Goal: Task Accomplishment & Management: Use online tool/utility

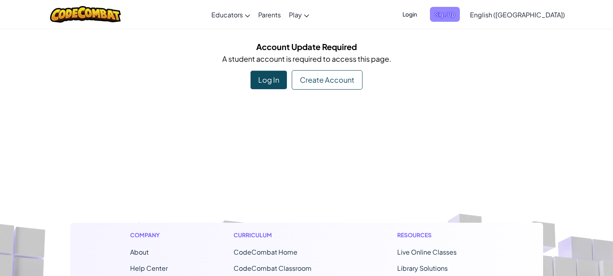
click at [460, 17] on span "Sign Up" at bounding box center [445, 14] width 30 height 15
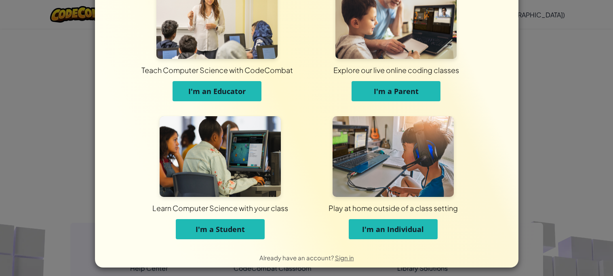
scroll to position [43, 0]
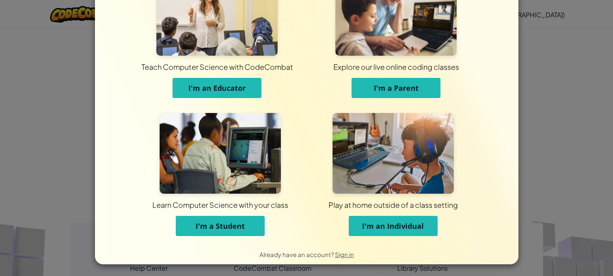
click at [232, 201] on div "Play at home outside of a class setting" at bounding box center [392, 205] width 397 height 10
click at [234, 219] on button "I'm a Student" at bounding box center [220, 226] width 89 height 20
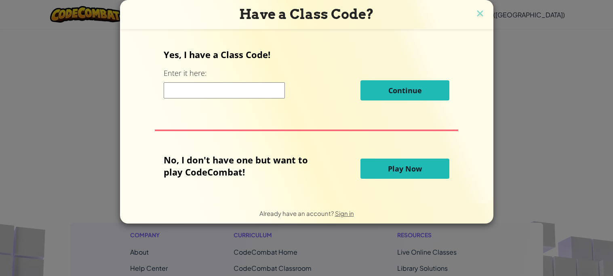
scroll to position [0, 0]
click at [182, 88] on input at bounding box center [224, 90] width 121 height 16
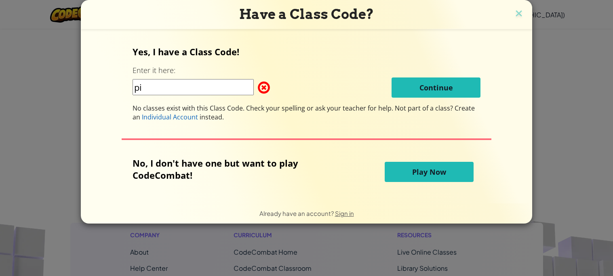
type input "p"
type input "PigSnowLion"
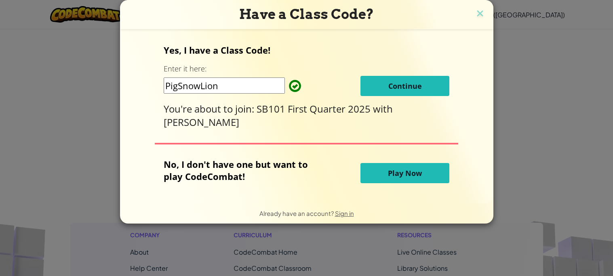
click at [382, 86] on button "Continue" at bounding box center [404, 86] width 89 height 20
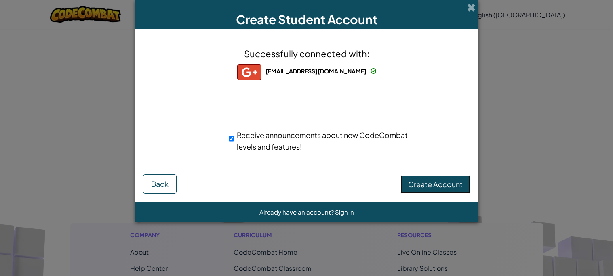
click at [438, 183] on span "Create Account" at bounding box center [435, 184] width 55 height 9
click at [438, 183] on button "Create Account" at bounding box center [435, 184] width 70 height 19
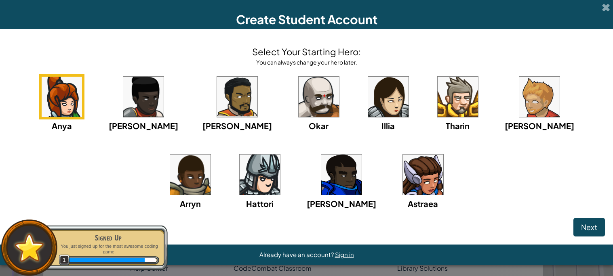
click at [64, 96] on img at bounding box center [62, 97] width 40 height 40
click at [582, 220] on button "Next" at bounding box center [589, 227] width 32 height 19
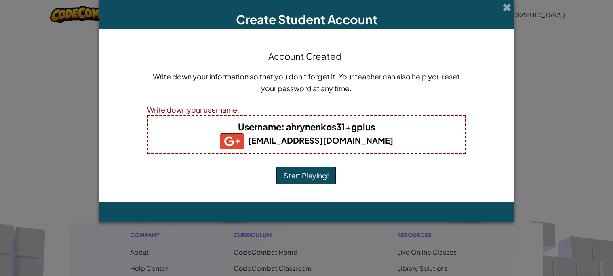
click at [300, 172] on button "Start Playing!" at bounding box center [306, 175] width 61 height 19
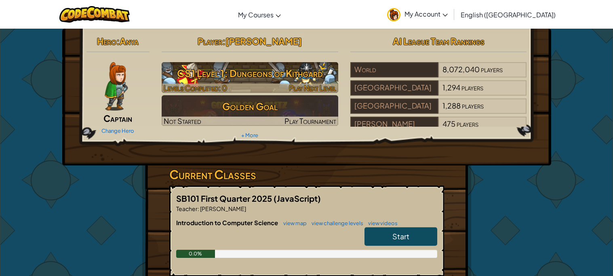
click at [268, 66] on h3 "CS1 Level 1: Dungeons of Kithgard" at bounding box center [250, 73] width 176 height 18
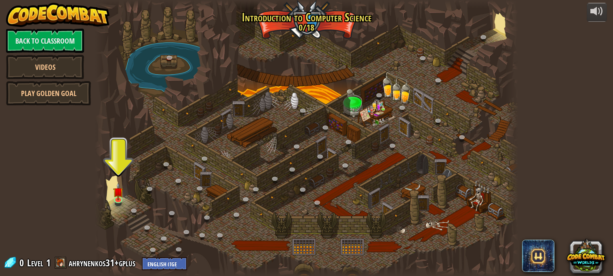
click at [111, 207] on div at bounding box center [306, 138] width 422 height 276
click at [116, 202] on link at bounding box center [119, 199] width 16 height 16
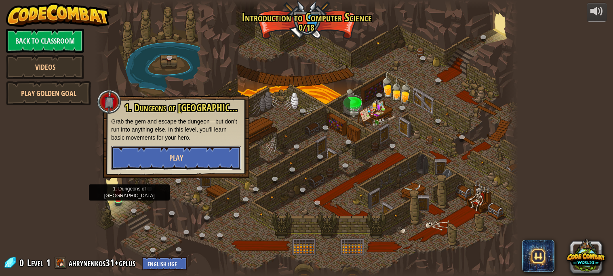
click at [170, 160] on span "Play" at bounding box center [176, 158] width 14 height 10
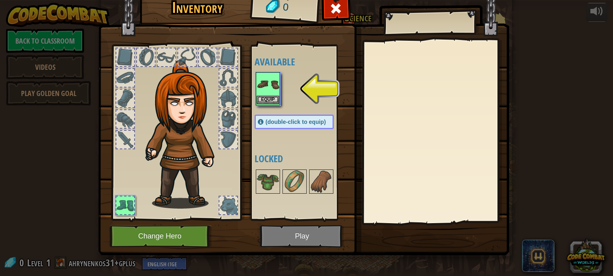
click at [267, 92] on img at bounding box center [267, 84] width 23 height 23
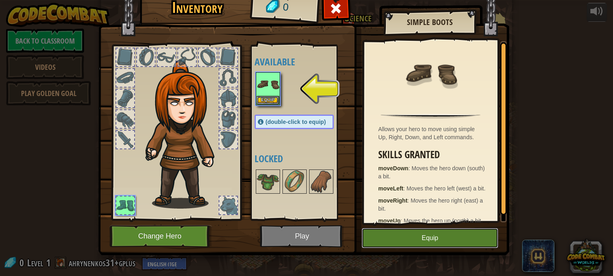
click at [413, 238] on button "Equip" at bounding box center [429, 238] width 137 height 20
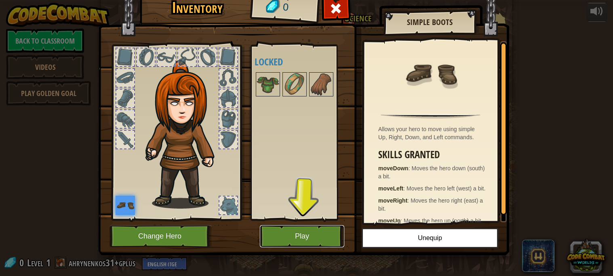
click at [307, 231] on button "Play" at bounding box center [302, 236] width 84 height 22
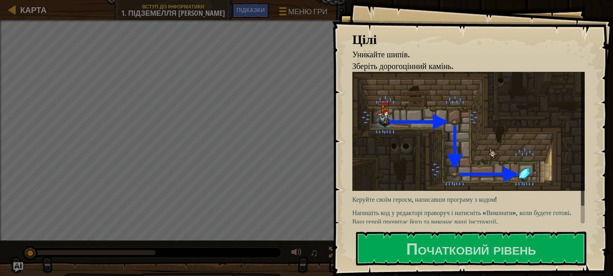
click at [440, 89] on img at bounding box center [468, 131] width 232 height 119
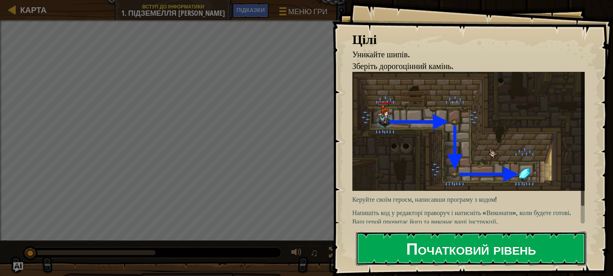
click at [412, 243] on font "Початковий рівень" at bounding box center [471, 248] width 130 height 22
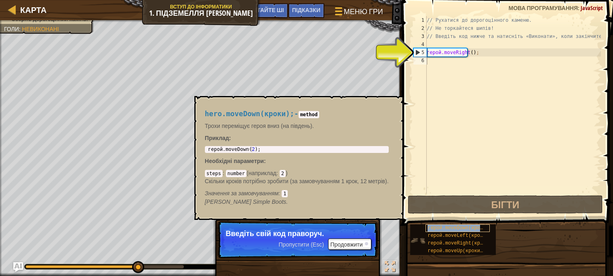
click at [429, 230] on font "герой.moveDown(кроки);" at bounding box center [459, 228] width 64 height 6
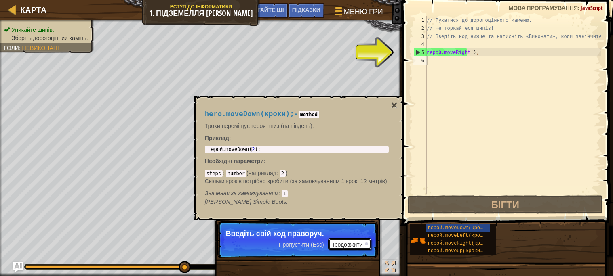
click at [357, 242] on font "Продовжити" at bounding box center [346, 245] width 32 height 6
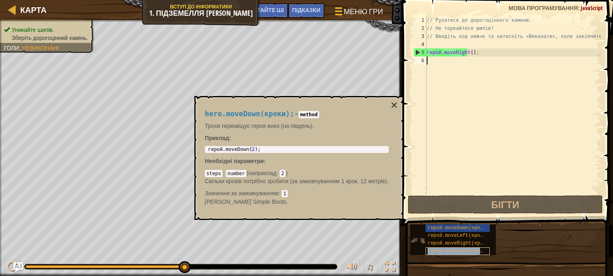
click at [449, 248] on div "герой.moveUp(кроки);" at bounding box center [457, 252] width 64 height 8
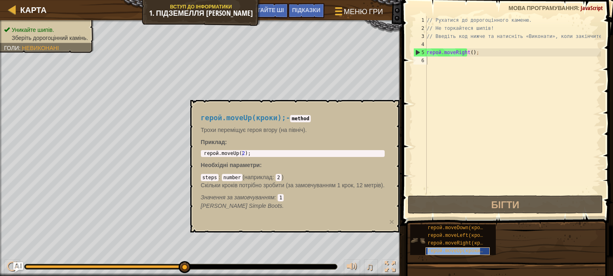
click at [437, 253] on font "герой.moveUp(кроки);" at bounding box center [456, 251] width 58 height 6
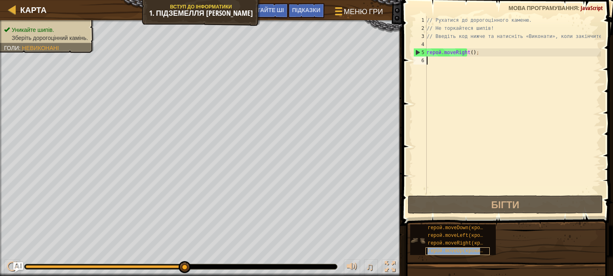
click at [441, 250] on font "герой.moveUp(кроки);" at bounding box center [456, 251] width 58 height 6
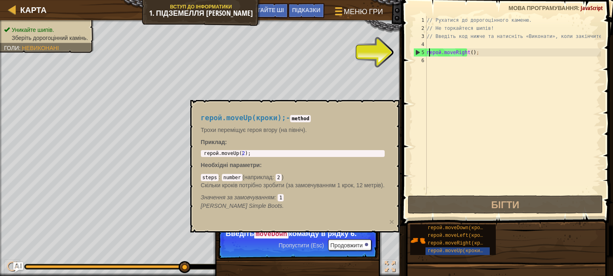
click at [430, 52] on div "// Рухатися до дорогоцінного каменю. // Не торкайтеся шипів! // Введіть код ниж…" at bounding box center [513, 113] width 176 height 194
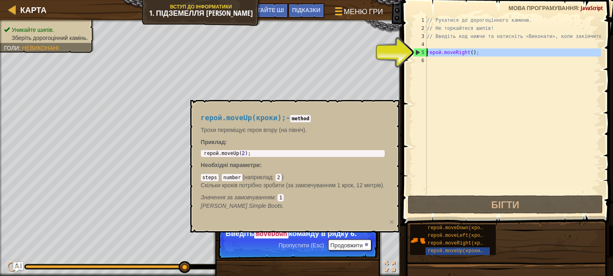
click at [414, 51] on div "5" at bounding box center [420, 52] width 13 height 8
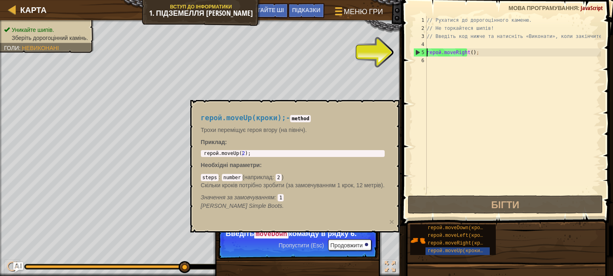
click at [416, 52] on div "5" at bounding box center [420, 52] width 13 height 8
click at [419, 53] on div "5" at bounding box center [420, 52] width 13 height 8
type textarea "hero.moveRight();"
click at [424, 57] on div "6" at bounding box center [419, 61] width 13 height 8
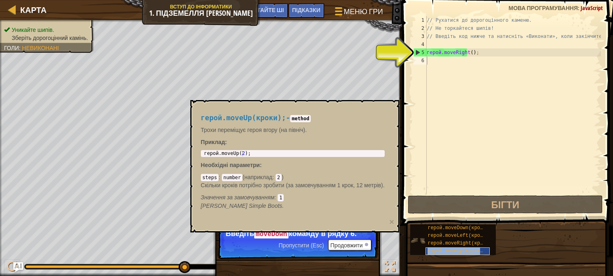
click at [470, 250] on font "герой.moveUp(кроки);" at bounding box center [456, 251] width 58 height 6
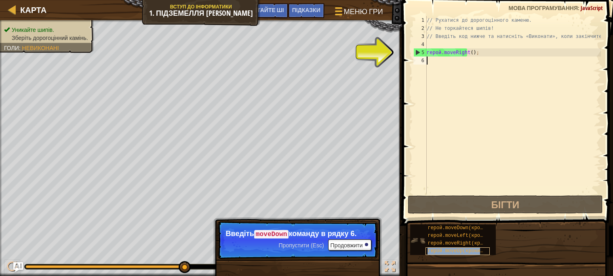
click at [470, 250] on font "герой.moveUp(кроки);" at bounding box center [456, 251] width 58 height 6
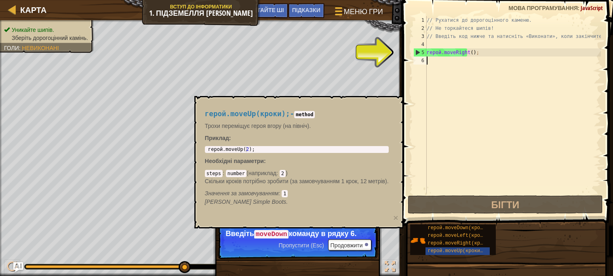
click at [398, 50] on div at bounding box center [398, 138] width 1 height 276
click at [439, 53] on div "// Рухатися до дорогоцінного каменю. // Не торкайтеся шипів! // Введіть код ниж…" at bounding box center [513, 113] width 176 height 194
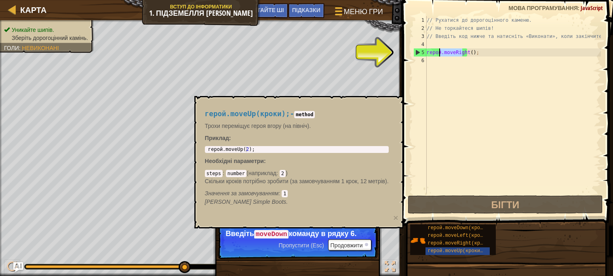
type textarea "hero.moveRight();"
click at [434, 97] on div "// Рухатися до дорогоцінного каменю. // Не торкайтеся шипів! // Введіть код ниж…" at bounding box center [513, 105] width 176 height 178
click at [416, 53] on div "5" at bounding box center [420, 52] width 13 height 8
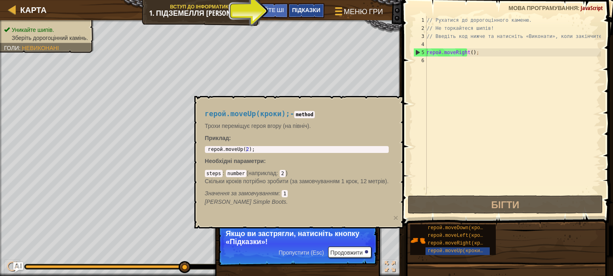
click at [303, 14] on div "Підказки" at bounding box center [306, 10] width 36 height 15
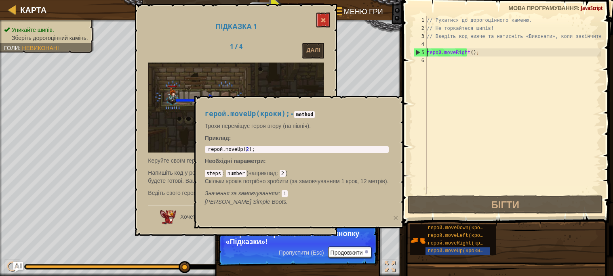
click at [245, 72] on img at bounding box center [236, 108] width 176 height 90
click at [391, 219] on div "герой.moveUp(кроки); - method Трохи переміщує героя вгору (на північ). Приклад …" at bounding box center [298, 162] width 209 height 132
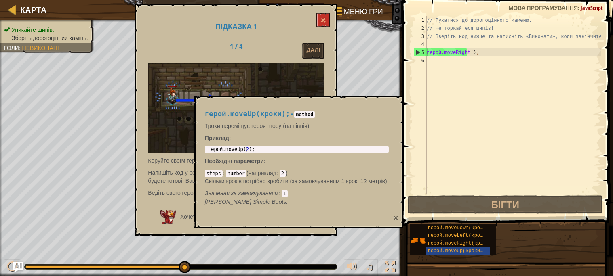
click at [393, 219] on font "×" at bounding box center [395, 217] width 5 height 9
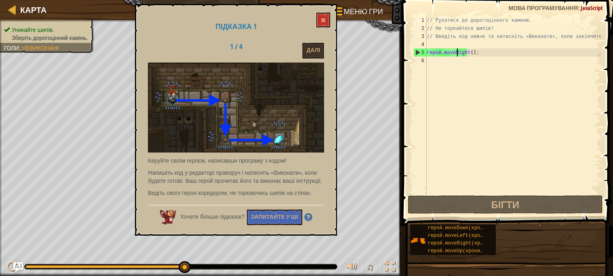
click at [458, 52] on div "// Рухатися до дорогоцінного каменю. // Не торкайтеся шипів! // Введіть код ниж…" at bounding box center [513, 113] width 176 height 194
drag, startPoint x: 419, startPoint y: 50, endPoint x: 463, endPoint y: 55, distance: 44.7
click at [463, 55] on div "hero.moveRight(); 1 2 3 4 5 6 // Рухатися до дорогоцінного каменю. // Не торкай…" at bounding box center [506, 105] width 189 height 178
type textarea "hero.moveRight();"
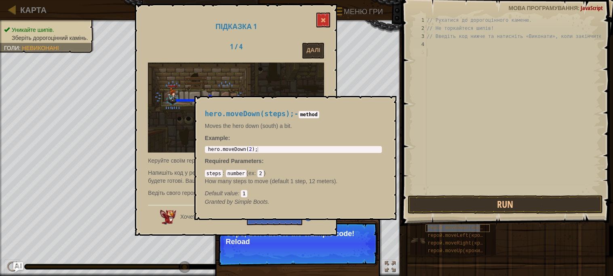
click at [450, 227] on font "герой.moveDown(кроки);" at bounding box center [459, 228] width 64 height 6
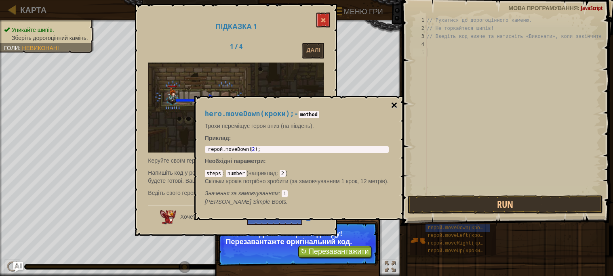
click at [396, 103] on font "×" at bounding box center [394, 105] width 6 height 13
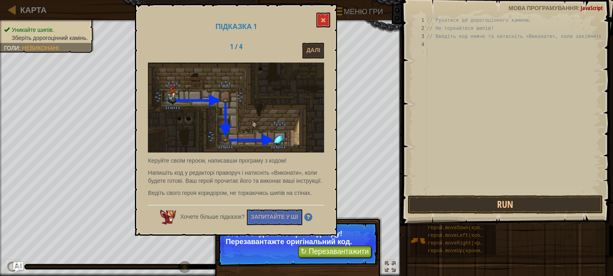
click at [435, 47] on div "// Рухатися до дорогоцінного каменю. // Не торкайтеся шипів! // Введіть код ниж…" at bounding box center [513, 113] width 176 height 194
click at [431, 51] on div "// Рухатися до дорогоцінного каменю. // Не торкайтеся шипів! // Введіть код ниж…" at bounding box center [513, 113] width 176 height 194
click at [325, 13] on button at bounding box center [323, 20] width 14 height 15
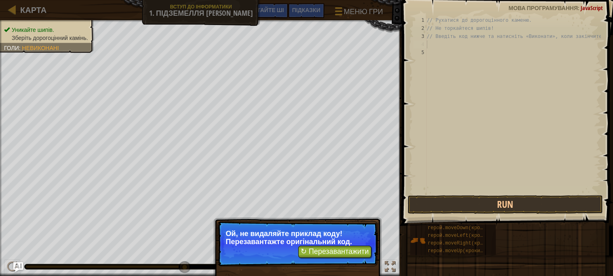
click at [459, 47] on div "// Рухатися до дорогоцінного каменю. // Не торкайтеся шипів! // Введіть код ниж…" at bounding box center [513, 113] width 176 height 194
click at [360, 254] on font "↻ Перезавантажити" at bounding box center [334, 252] width 68 height 8
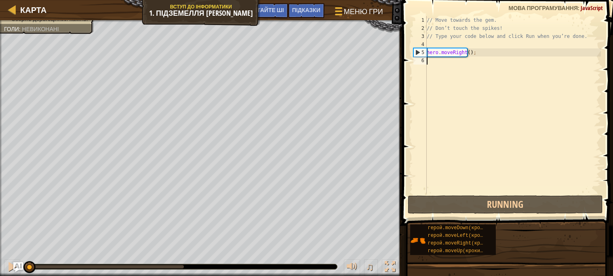
scroll to position [4, 0]
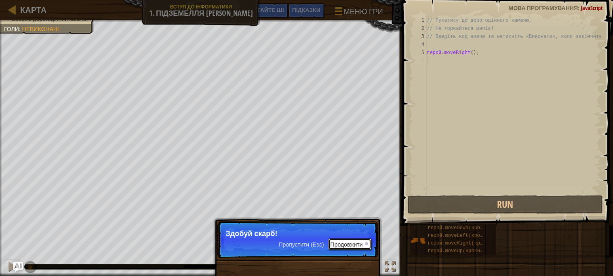
click at [346, 246] on font "Продовжити" at bounding box center [346, 245] width 32 height 6
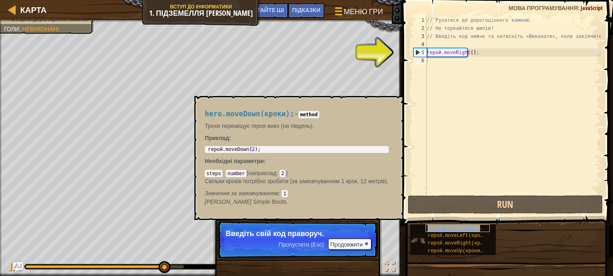
click at [454, 229] on font "герой.moveDown(кроки);" at bounding box center [459, 228] width 64 height 6
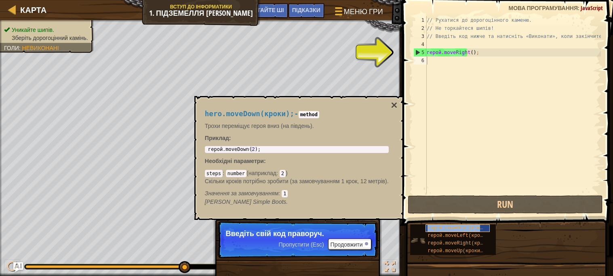
click at [454, 229] on font "герой.moveDown(кроки);" at bounding box center [459, 228] width 64 height 6
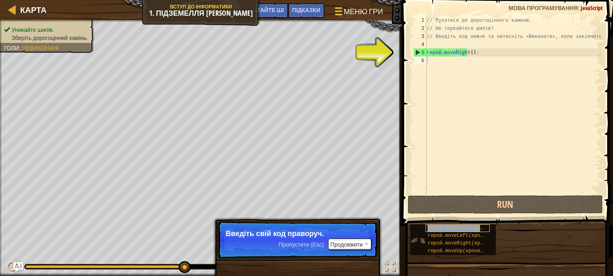
click at [453, 229] on font "герой.moveDown(кроки);" at bounding box center [459, 228] width 64 height 6
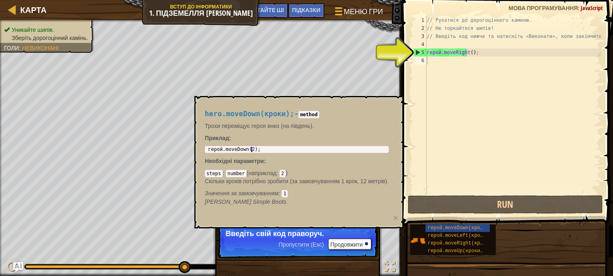
type textarea "hero.moveDown(2);"
click at [356, 151] on div "герой.moveDown ( 2 ) ; ​ ​" at bounding box center [296, 155] width 181 height 16
click at [299, 148] on div "герой.moveDown ( 2 ) ; ​ ​" at bounding box center [296, 155] width 181 height 16
click at [230, 147] on div "герой.moveDown ( 2 ) ; ​ ​" at bounding box center [296, 155] width 181 height 16
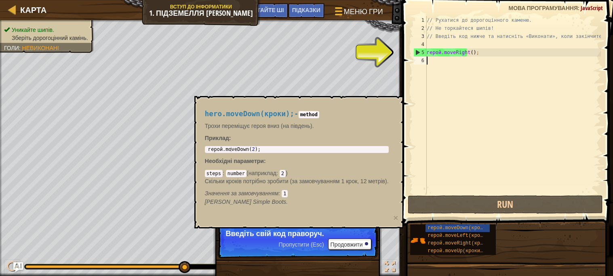
click at [414, 51] on div "5" at bounding box center [420, 52] width 13 height 8
click at [422, 61] on font "6" at bounding box center [422, 61] width 3 height 6
click at [435, 64] on div "// Рухатися до дорогоцінного каменю. // Не торкайтеся шипів! // Введіть код ниж…" at bounding box center [513, 113] width 176 height 194
click at [481, 228] on font "герой.moveDown(кроки);" at bounding box center [459, 228] width 64 height 6
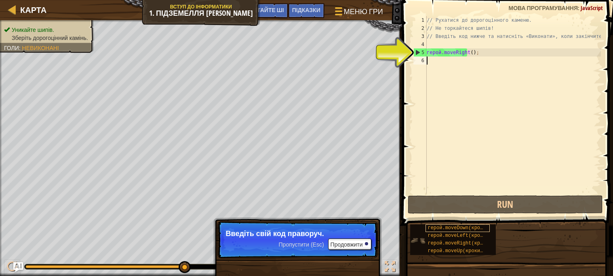
click at [481, 228] on font "герой.moveDown(кроки);" at bounding box center [459, 228] width 64 height 6
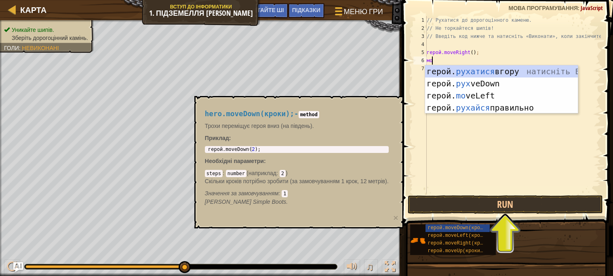
type textarea "move"
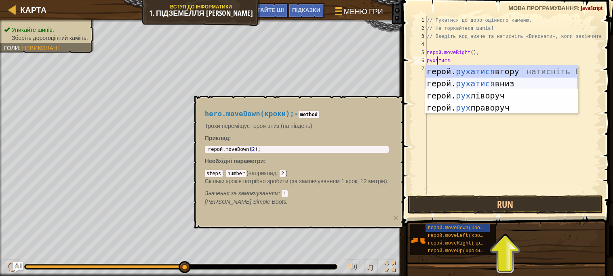
click at [467, 79] on div "герой. рухатися вгору натисніть Enter герой. рухатися вниз натисніть Enter геро…" at bounding box center [501, 101] width 153 height 73
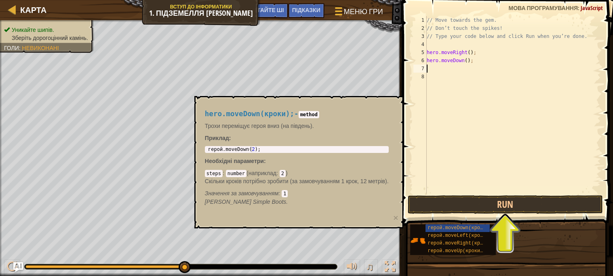
scroll to position [4, 0]
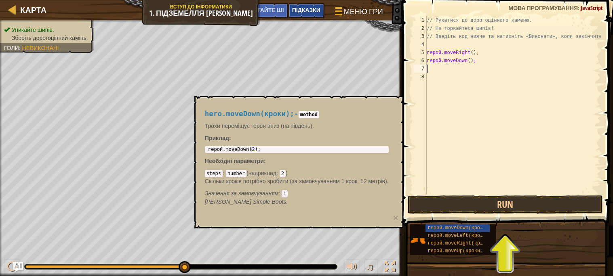
click at [299, 9] on font "Підказки" at bounding box center [306, 10] width 28 height 8
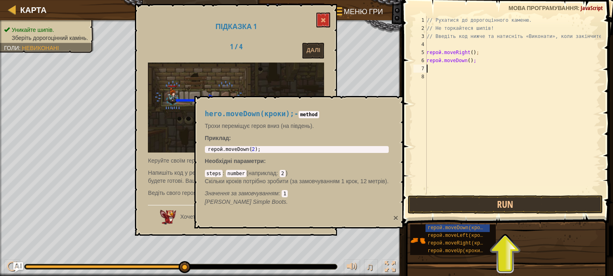
click at [395, 221] on font "×" at bounding box center [395, 217] width 5 height 9
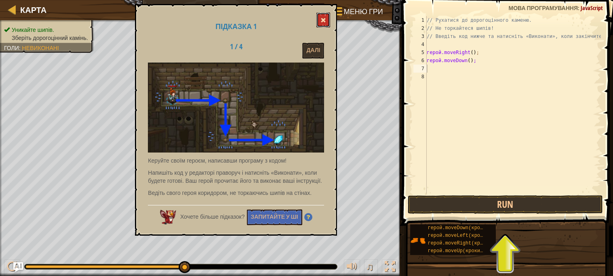
click at [322, 21] on span at bounding box center [323, 20] width 6 height 6
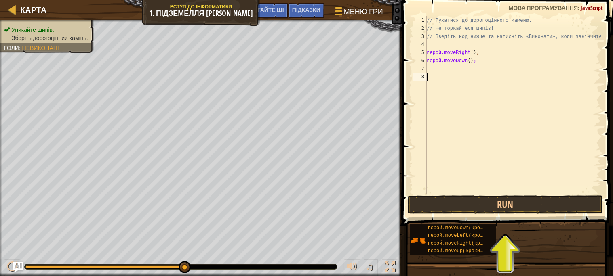
click at [438, 73] on div "// Рухатися до дорогоцінного каменю. // Не торкайтеся шипів! // Введіть код ниж…" at bounding box center [513, 113] width 176 height 194
click at [430, 65] on div "// Рухатися до дорогоцінного каменю. // Не торкайтеся шипів! // Введіть код ниж…" at bounding box center [513, 113] width 176 height 194
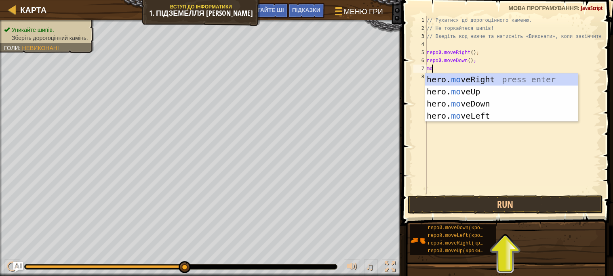
type textarea "m"
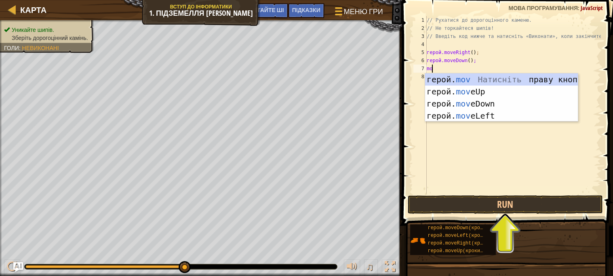
type textarea "m"
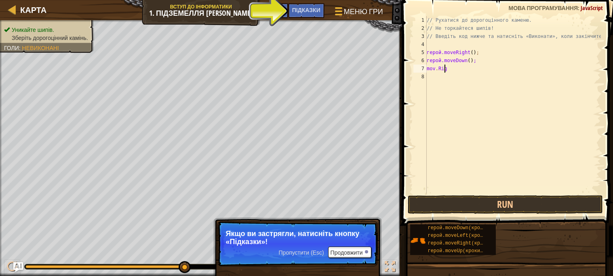
scroll to position [4, 1]
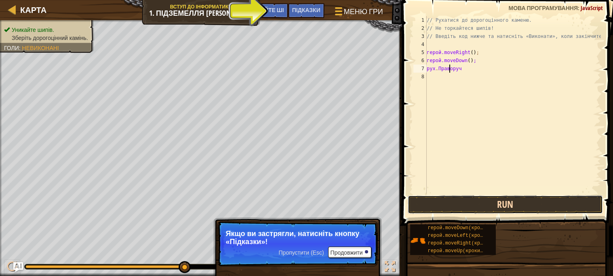
click at [516, 203] on button "Run" at bounding box center [505, 204] width 195 height 19
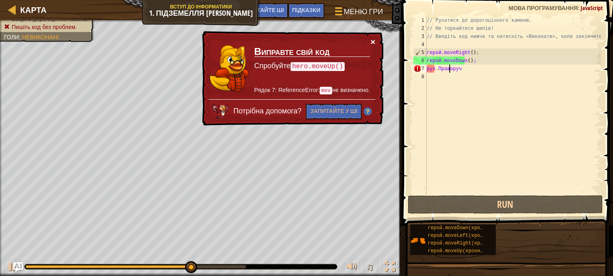
click at [371, 40] on font "×" at bounding box center [372, 41] width 5 height 9
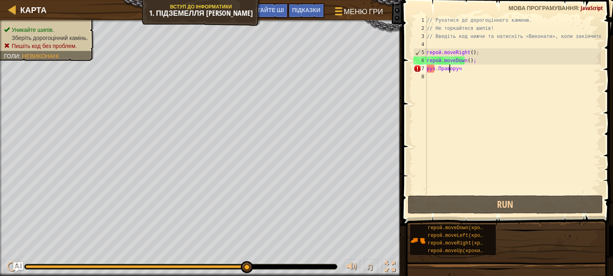
click at [468, 67] on div "// Рухатися до дорогоцінного каменю. // Не торкайтеся шипів! // Введіть код ниж…" at bounding box center [513, 113] width 176 height 194
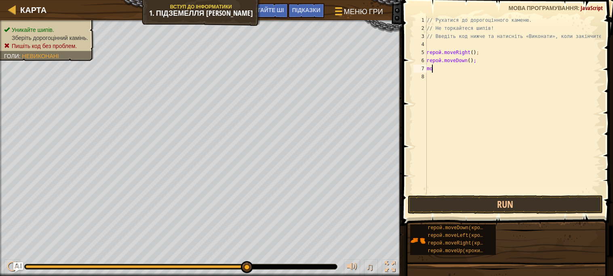
scroll to position [4, 0]
type textarea "m"
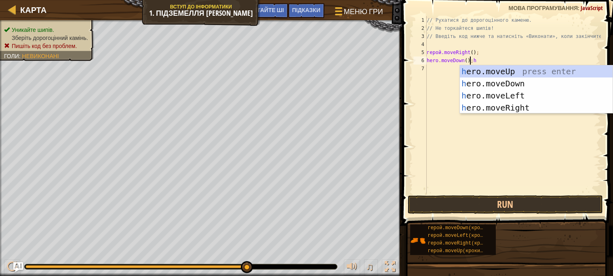
scroll to position [4, 3]
type textarea "hero.moveDown();h"
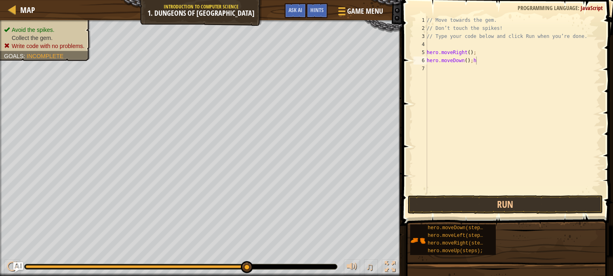
click at [437, 69] on div "// Move towards the gem. // Don’t touch the spikes! // Type your code below and…" at bounding box center [513, 113] width 176 height 194
click at [430, 68] on div "// Move towards the gem. // Don’t touch the spikes! // Type your code below and…" at bounding box center [513, 113] width 176 height 194
type textarea "h"
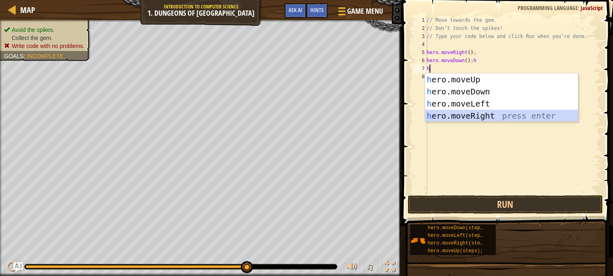
click at [464, 114] on div "h ero.moveUp press enter h ero.moveDown press enter h ero.moveLeft press enter …" at bounding box center [501, 110] width 153 height 73
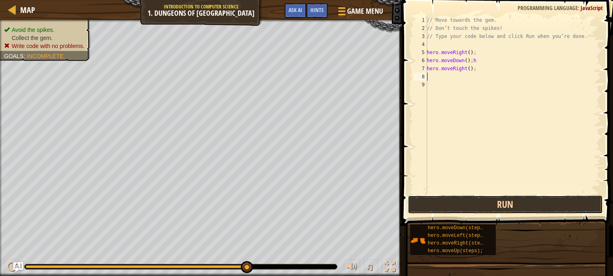
click at [508, 205] on button "Run" at bounding box center [505, 204] width 195 height 19
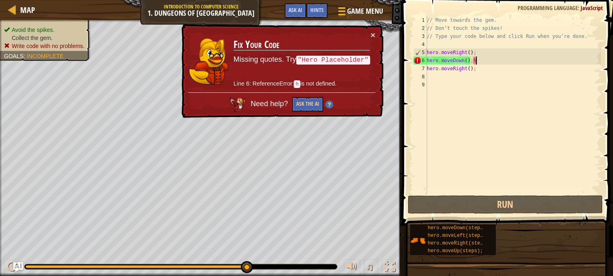
click at [480, 61] on div "// Move towards the gem. // Don’t touch the spikes! // Type your code below and…" at bounding box center [513, 113] width 176 height 194
type textarea "hero.moveDown();"
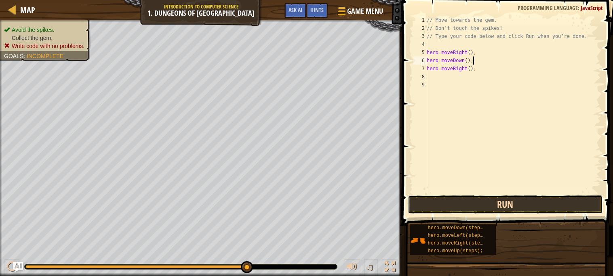
click at [503, 197] on button "Run" at bounding box center [505, 204] width 195 height 19
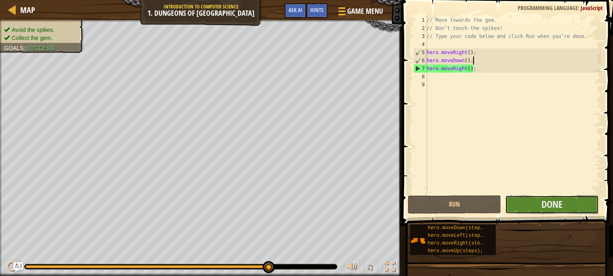
click at [525, 205] on button "Done" at bounding box center [552, 204] width 94 height 19
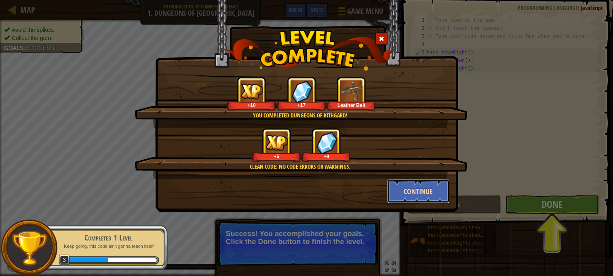
click at [433, 189] on button "Continue" at bounding box center [418, 191] width 63 height 24
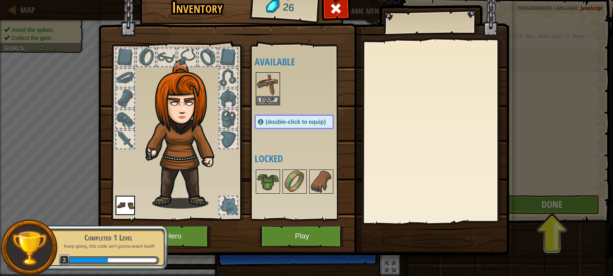
click at [555, 94] on div "Inventory 26 Available Equip Equip (double-click to equip) Locked Equip Unequip…" at bounding box center [306, 138] width 613 height 276
click at [342, 0] on div at bounding box center [335, 10] width 25 height 25
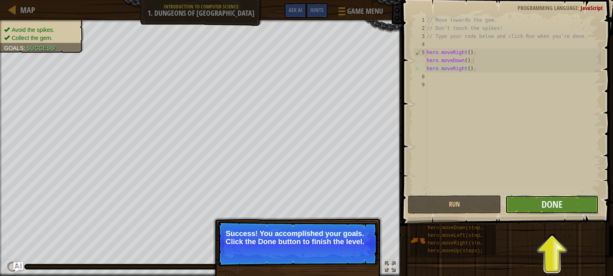
click at [533, 198] on button "Done" at bounding box center [552, 204] width 94 height 19
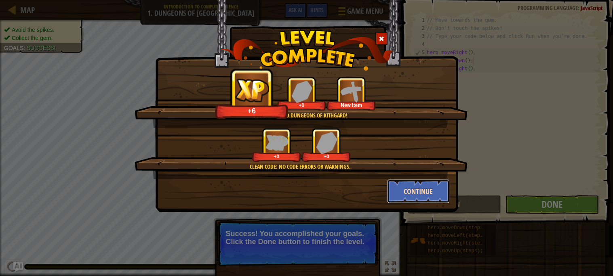
click at [432, 184] on button "Continue" at bounding box center [418, 191] width 63 height 24
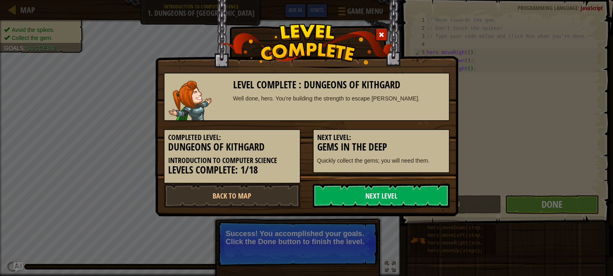
click at [428, 185] on link "Next Level" at bounding box center [381, 196] width 137 height 24
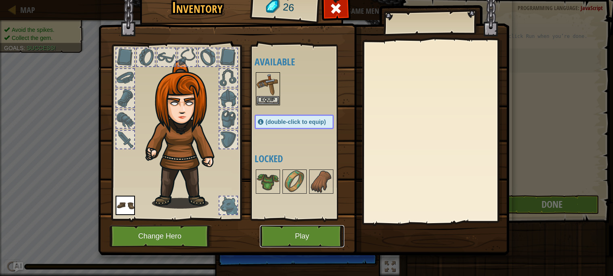
click at [309, 227] on button "Play" at bounding box center [302, 236] width 84 height 22
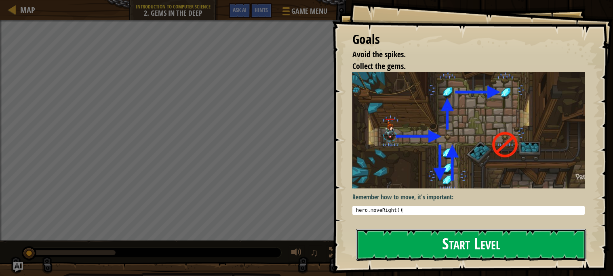
click at [413, 247] on button "Start Level" at bounding box center [471, 245] width 230 height 32
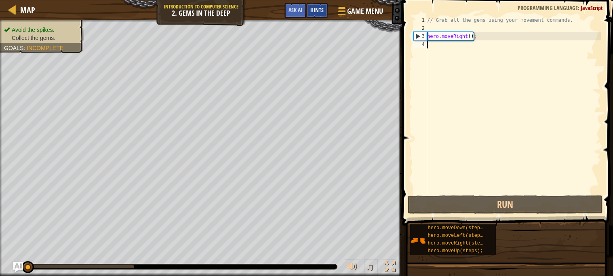
click at [315, 13] on span "Hints" at bounding box center [316, 10] width 13 height 8
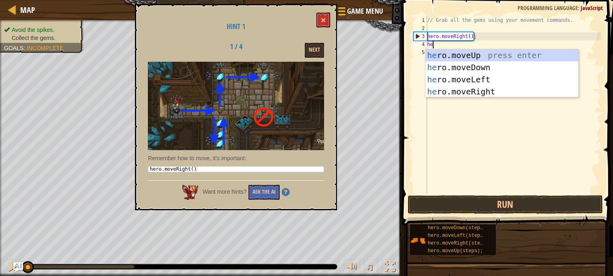
scroll to position [3, 0]
type textarea "hero"
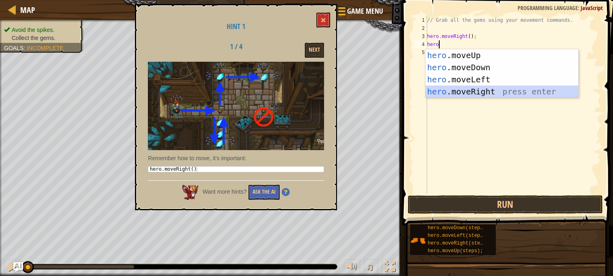
click at [483, 90] on div "hero .moveUp press enter hero .moveDown press enter hero .moveLeft press enter …" at bounding box center [501, 85] width 153 height 73
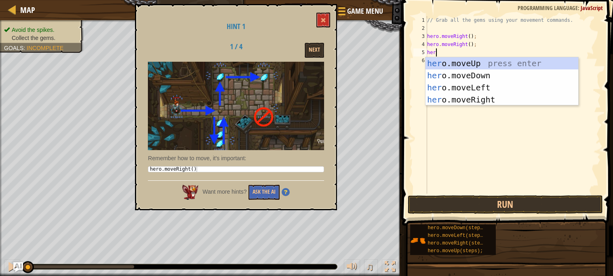
type textarea "hero"
click at [473, 77] on div "hero .moveUp press enter hero .moveDown press enter hero .moveLeft press enter …" at bounding box center [501, 93] width 153 height 73
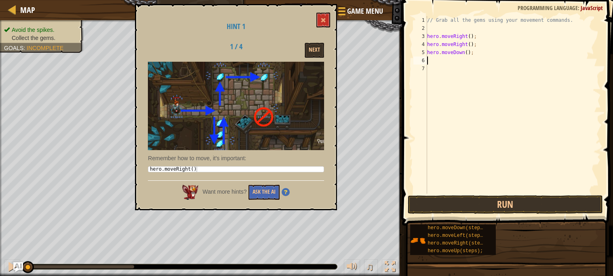
scroll to position [3, 0]
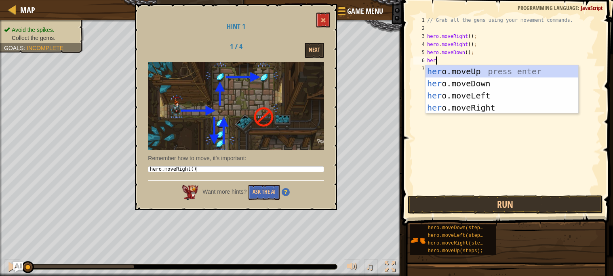
type textarea "hero"
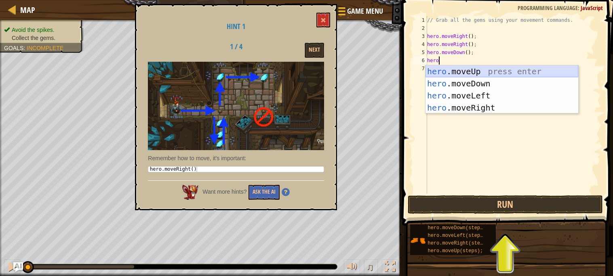
click at [490, 71] on div "hero .moveUp press enter hero .moveDown press enter hero .moveLeft press enter …" at bounding box center [501, 101] width 153 height 73
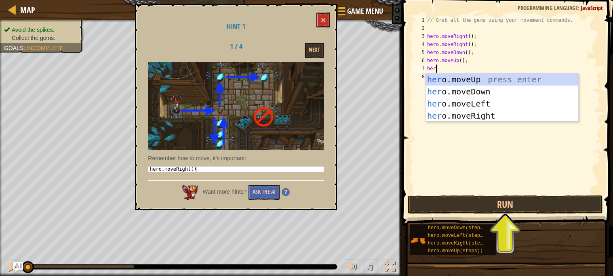
type textarea "hero"
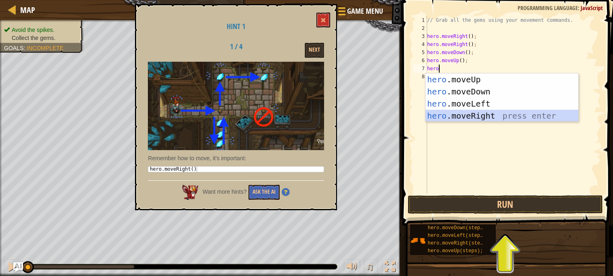
click at [500, 113] on div "hero .moveUp press enter hero .moveDown press enter hero .moveLeft press enter …" at bounding box center [501, 110] width 153 height 73
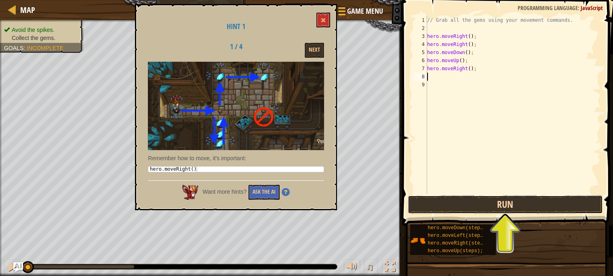
click at [499, 207] on button "Run" at bounding box center [505, 204] width 195 height 19
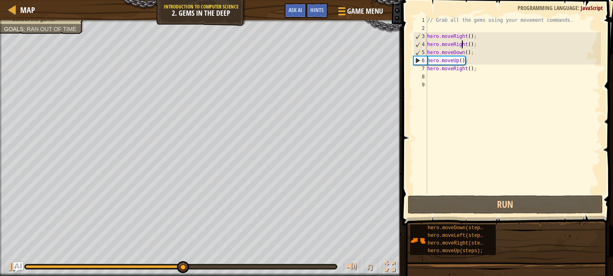
click at [463, 44] on div "// Grab all the gems using your movement commands. hero . moveRight ( ) ; hero …" at bounding box center [512, 113] width 175 height 194
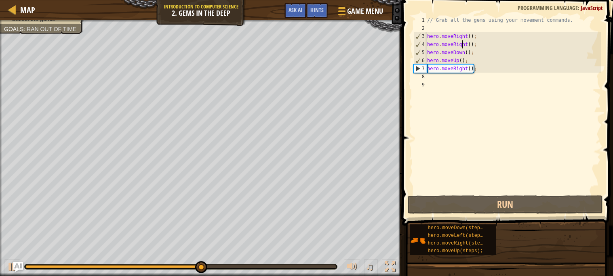
click at [465, 56] on div "// Grab all the gems using your movement commands. hero . moveRight ( ) ; hero …" at bounding box center [512, 113] width 175 height 194
click at [466, 43] on div "// Grab all the gems using your movement commands. hero . moveRight ( ) ; hero …" at bounding box center [512, 113] width 175 height 194
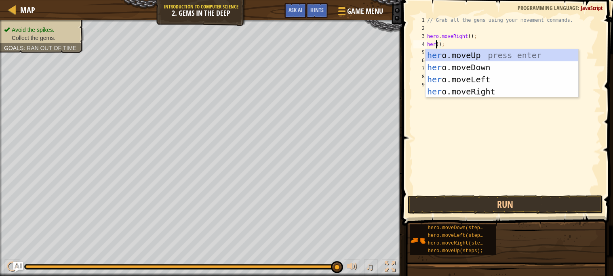
scroll to position [3, 1]
click at [506, 66] on div "hero .moveUp press enter hero .moveDown press enter hero .moveLeft press enter …" at bounding box center [501, 85] width 153 height 73
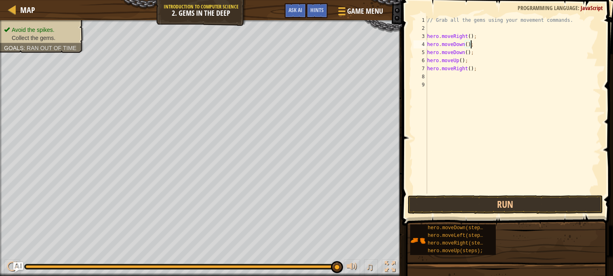
click at [465, 53] on div "// Grab all the gems using your movement commands. hero . moveRight ( ) ; hero …" at bounding box center [512, 113] width 175 height 194
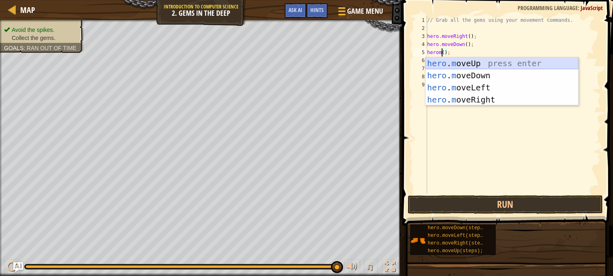
click at [469, 63] on div "hero . m oveUp press enter hero . m oveDown press enter hero . m oveLeft press …" at bounding box center [501, 93] width 153 height 73
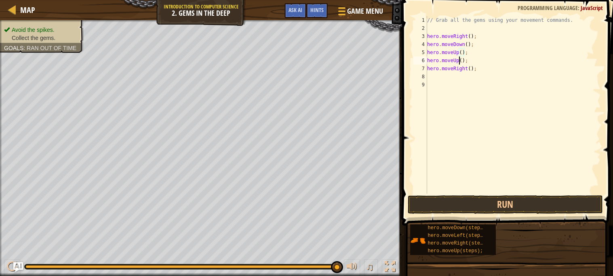
click at [459, 61] on div "// Grab all the gems using your movement commands. hero . moveRight ( ) ; hero …" at bounding box center [512, 113] width 175 height 194
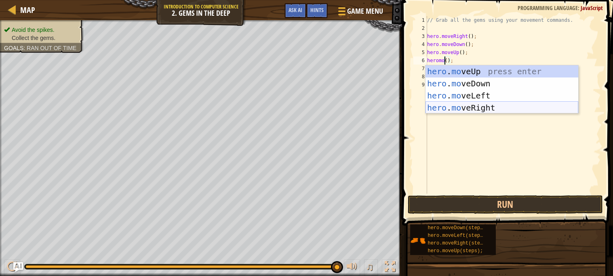
click at [496, 106] on div "hero . mo veUp press enter hero . mo veDown press enter hero . mo veLeft press …" at bounding box center [501, 101] width 153 height 73
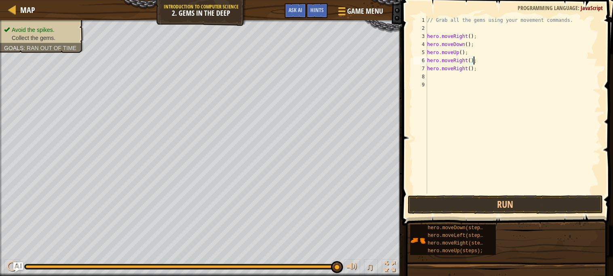
click at [468, 68] on div "// Grab all the gems using your movement commands. hero . moveRight ( ) ; hero …" at bounding box center [512, 113] width 175 height 194
click at [474, 68] on div "// Grab all the gems using your movement commands. hero . moveRight ( ) ; hero …" at bounding box center [512, 113] width 175 height 194
type textarea "h"
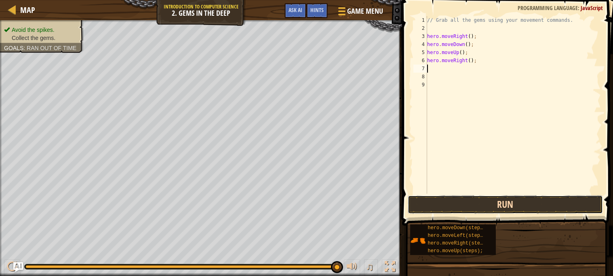
click at [566, 204] on button "Run" at bounding box center [505, 204] width 195 height 19
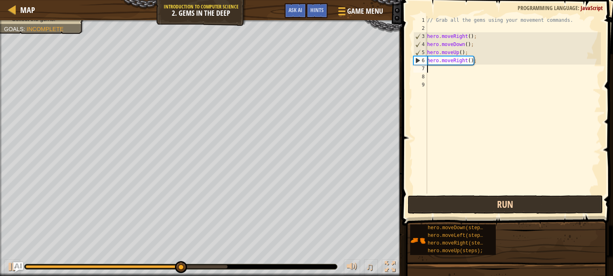
type textarea "m"
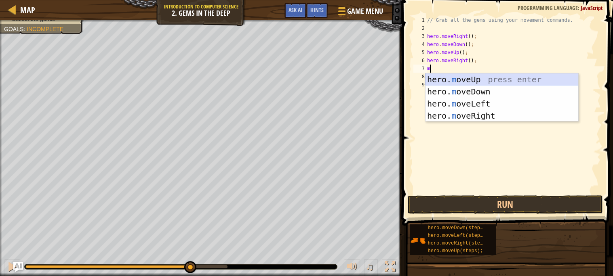
click at [553, 81] on div "hero. m oveUp press enter hero. m oveDown press enter hero. m oveLeft press ent…" at bounding box center [501, 110] width 153 height 73
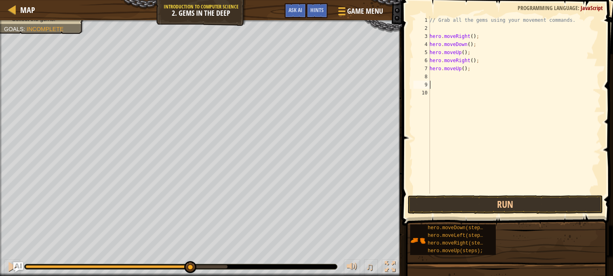
click at [447, 86] on div "// Grab all the gems using your movement commands. hero . moveRight ( ) ; hero …" at bounding box center [514, 113] width 173 height 194
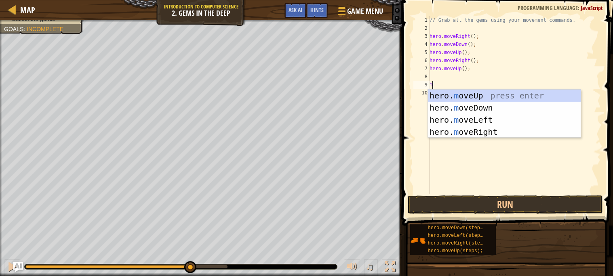
type textarea "mo"
click at [468, 116] on div "hero. mo veUp press enter hero. mo veDown press enter hero. mo veLeft press ent…" at bounding box center [504, 126] width 153 height 73
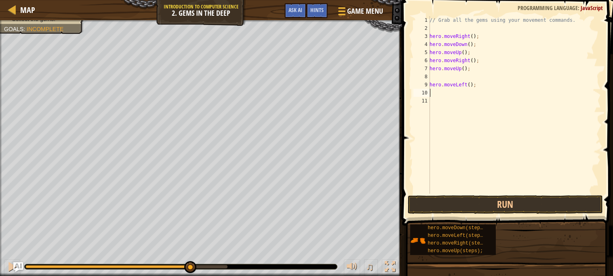
click at [467, 85] on div "// Grab all the gems using your movement commands. hero . moveRight ( ) ; hero …" at bounding box center [514, 113] width 173 height 194
click at [477, 86] on div "// Grab all the gems using your movement commands. hero . moveRight ( ) ; hero …" at bounding box center [514, 113] width 173 height 194
type textarea "h"
click at [456, 76] on div "// Grab all the gems using your movement commands. hero . moveRight ( ) ; hero …" at bounding box center [514, 113] width 173 height 194
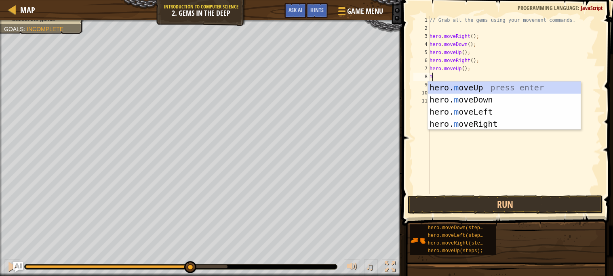
type textarea "mo"
click at [493, 111] on div "hero. mo veUp press enter hero. mo veDown press enter hero. mo veLeft press ent…" at bounding box center [504, 118] width 153 height 73
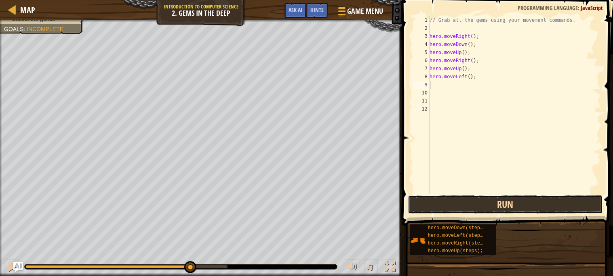
click at [527, 201] on button "Run" at bounding box center [505, 204] width 195 height 19
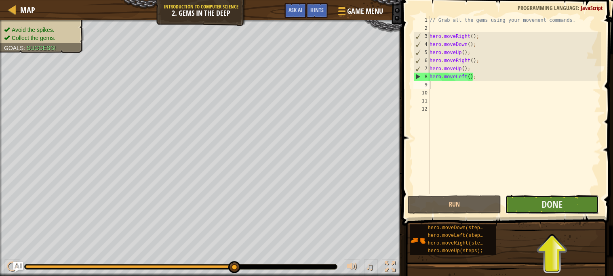
click at [528, 201] on button "Done" at bounding box center [552, 204] width 94 height 19
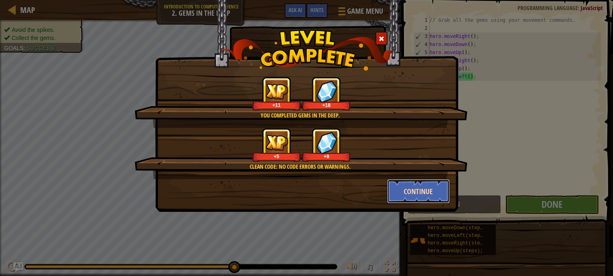
click at [445, 190] on button "Continue" at bounding box center [418, 191] width 63 height 24
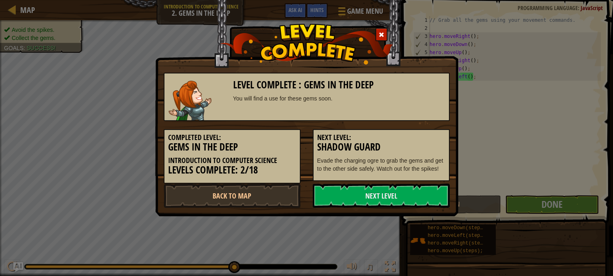
click at [399, 191] on link "Next Level" at bounding box center [381, 196] width 137 height 24
click at [402, 192] on link "Next Level" at bounding box center [381, 196] width 137 height 24
click at [404, 193] on link "Next Level" at bounding box center [381, 196] width 137 height 24
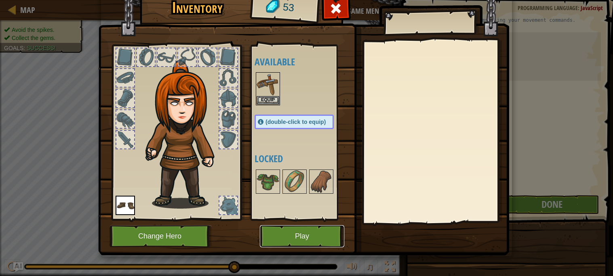
click at [328, 242] on button "Play" at bounding box center [302, 236] width 84 height 22
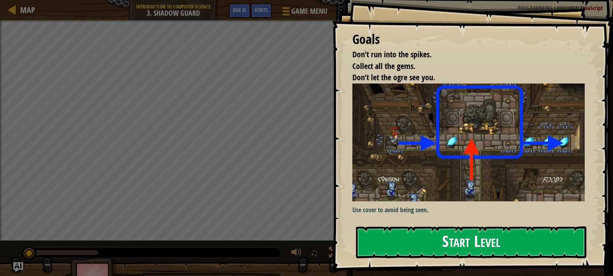
click at [367, 245] on button "Start Level" at bounding box center [471, 243] width 230 height 32
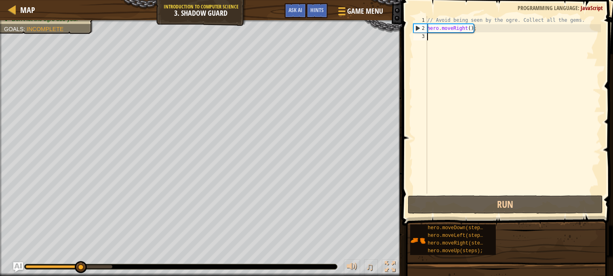
type textarea "m"
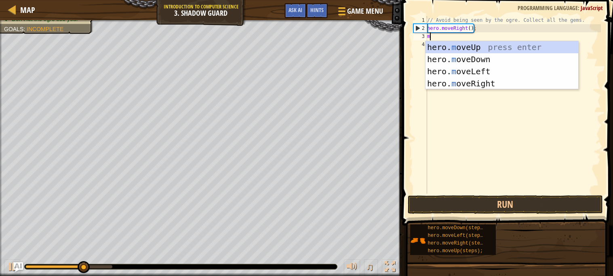
scroll to position [3, 0]
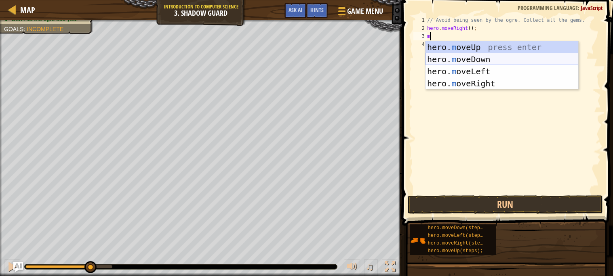
click at [486, 57] on div "hero. m oveUp press enter hero. m oveDown press enter hero. m oveLeft press ent…" at bounding box center [501, 77] width 153 height 73
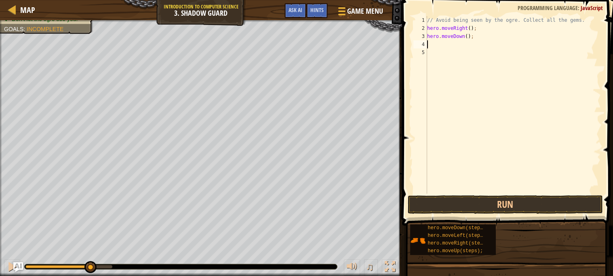
click at [436, 45] on div "// Avoid being seen by the ogre. Collect all the gems. hero . moveRight ( ) ; h…" at bounding box center [512, 113] width 175 height 194
click at [464, 36] on div "// Avoid being seen by the ogre. Collect all the gems. hero . moveRight ( ) ; h…" at bounding box center [512, 113] width 175 height 194
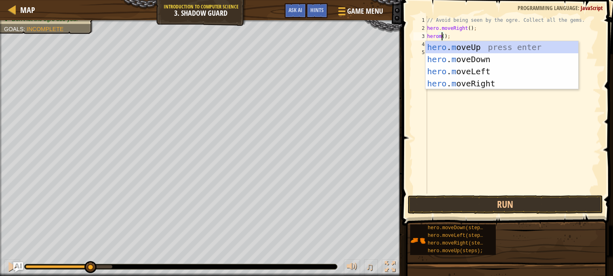
scroll to position [3, 1]
click at [502, 84] on div "hero . m oveUp press enter hero . m oveDown press enter hero . m oveLeft press …" at bounding box center [501, 77] width 153 height 73
type textarea "hero.moveRight();"
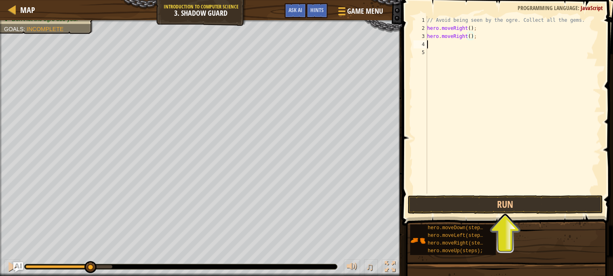
click at [431, 44] on div "// Avoid being seen by the ogre. Collect all the gems. hero . moveRight ( ) ; h…" at bounding box center [512, 113] width 175 height 194
type textarea "j"
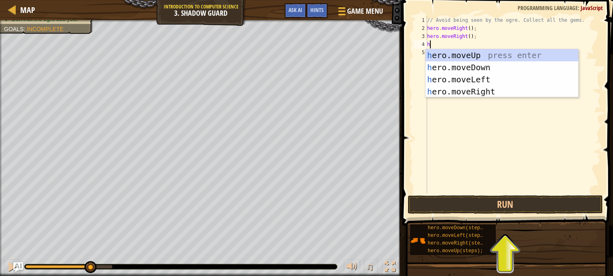
type textarea "hr"
click at [463, 80] on div "h e r o.moveUp press enter h e r o.moveDown press enter h e r o.moveLeft press …" at bounding box center [501, 85] width 153 height 73
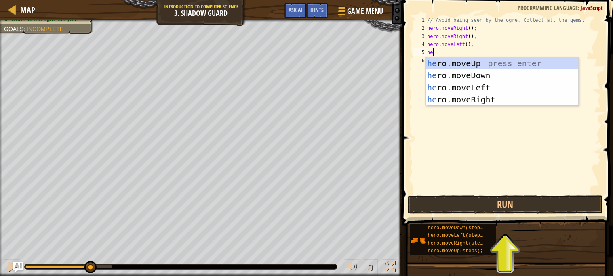
type textarea "h"
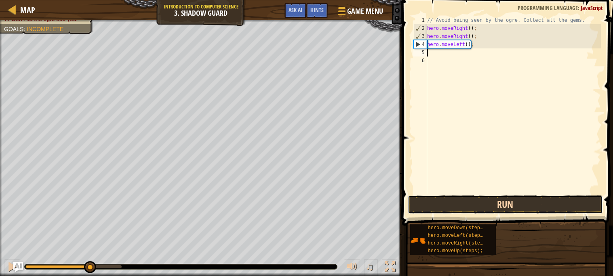
click at [518, 211] on button "Run" at bounding box center [505, 204] width 195 height 19
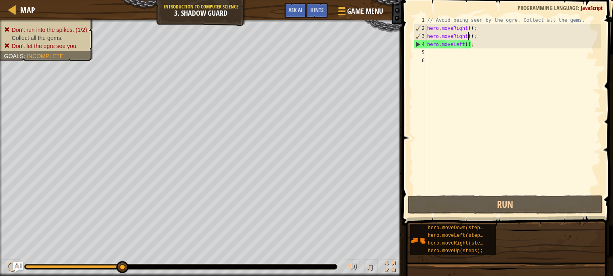
click at [466, 39] on div "// Avoid being seen by the ogre. Collect all the gems. hero . moveRight ( ) ; h…" at bounding box center [512, 113] width 175 height 194
click at [466, 29] on div "// Avoid being seen by the ogre. Collect all the gems. hero . moveRight ( ) ; h…" at bounding box center [512, 113] width 175 height 194
click at [475, 46] on div "// Avoid being seen by the ogre. Collect all the gems. hero . moveRight ( ) ; h…" at bounding box center [512, 113] width 175 height 194
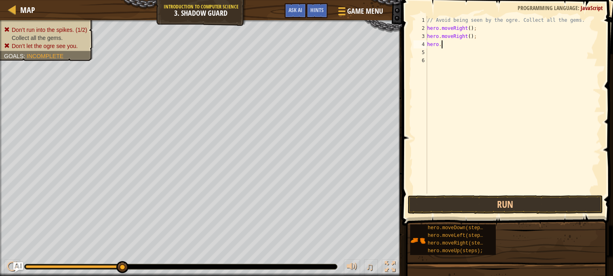
type textarea "h"
click at [478, 36] on div "// Avoid being seen by the ogre. Collect all the gems. hero . moveRight ( ) ; h…" at bounding box center [512, 113] width 175 height 194
type textarea "h"
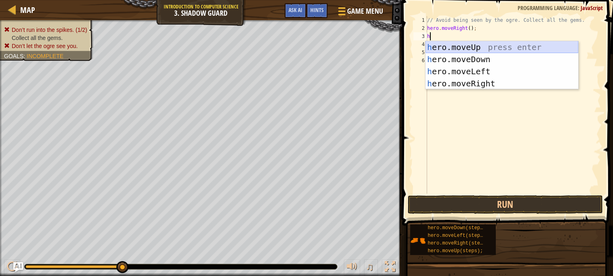
click at [469, 48] on div "h ero.moveUp press enter h ero.moveDown press enter h ero.moveLeft press enter …" at bounding box center [501, 77] width 153 height 73
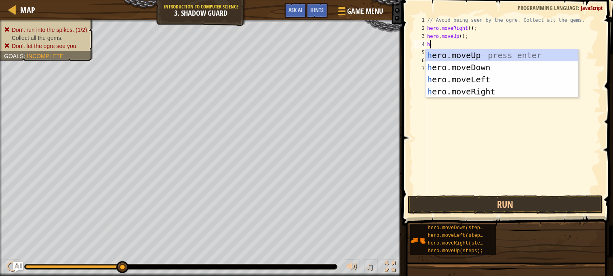
type textarea "he"
click at [475, 87] on div "he ro.moveUp press enter he ro.moveDown press enter he ro.moveLeft press enter …" at bounding box center [501, 85] width 153 height 73
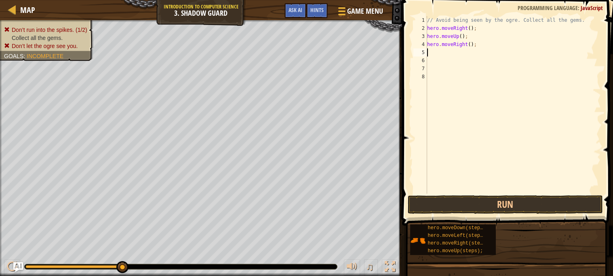
type textarea "he"
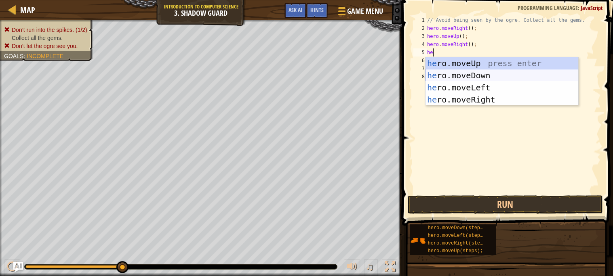
click at [480, 77] on div "he ro.moveUp press enter he ro.moveDown press enter he ro.moveLeft press enter …" at bounding box center [501, 93] width 153 height 73
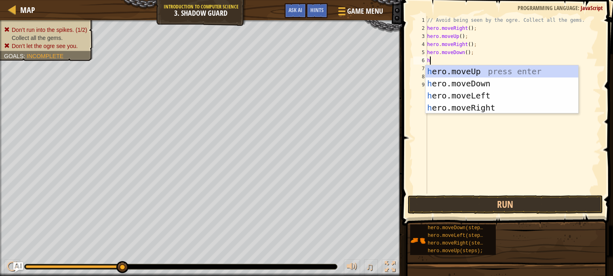
type textarea "he"
click at [489, 106] on div "he ro.moveUp press enter he ro.moveDown press enter he ro.moveLeft press enter …" at bounding box center [501, 101] width 153 height 73
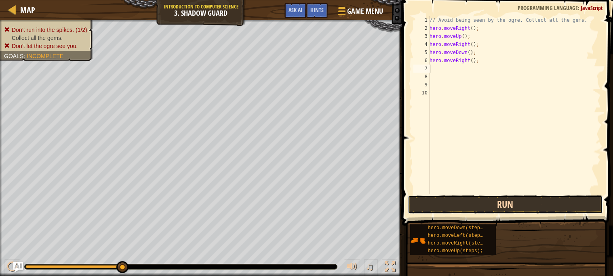
click at [511, 209] on button "Run" at bounding box center [505, 204] width 195 height 19
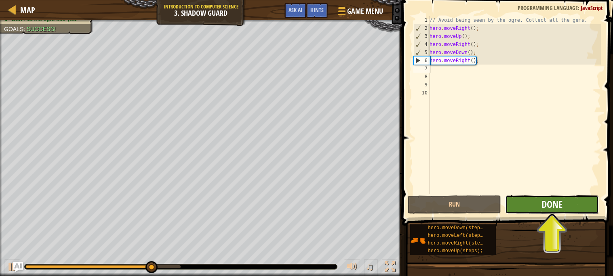
click at [546, 204] on span "Done" at bounding box center [551, 204] width 21 height 13
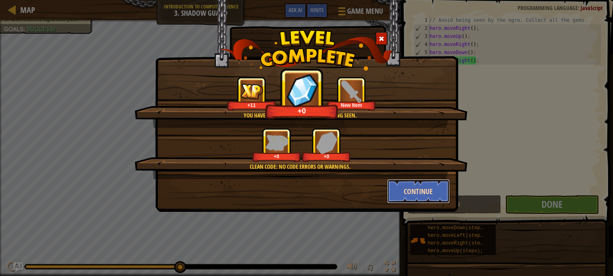
click at [431, 185] on button "Continue" at bounding box center [418, 191] width 63 height 24
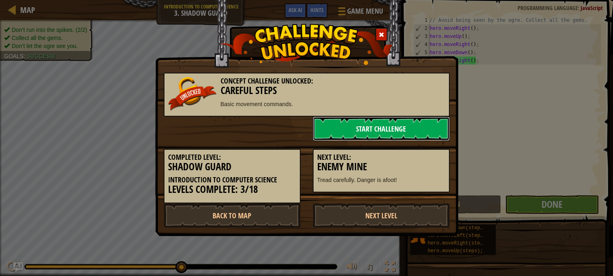
click at [351, 124] on link "Start Challenge" at bounding box center [381, 129] width 137 height 24
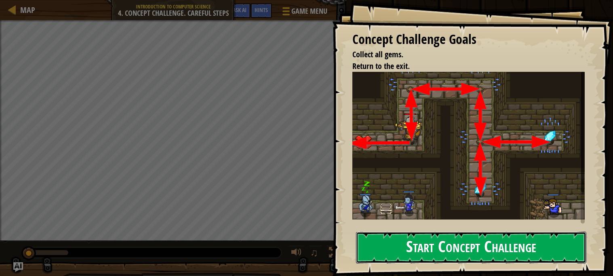
click at [437, 252] on button "Start Concept Challenge" at bounding box center [471, 248] width 230 height 32
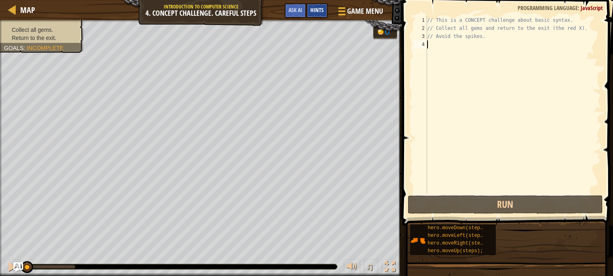
click at [311, 9] on span "Hints" at bounding box center [316, 10] width 13 height 8
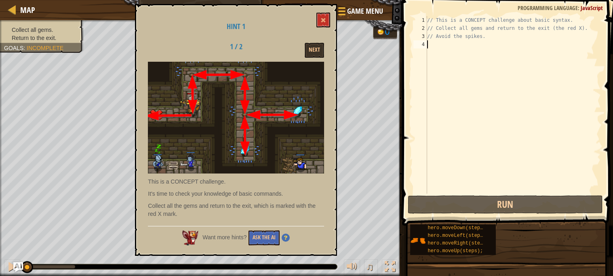
click at [429, 55] on div "// This is a CONCEPT challenge about basic syntax. // Collect all gems and retu…" at bounding box center [512, 113] width 175 height 194
click at [427, 46] on div "// This is a CONCEPT challenge about basic syntax. // Collect all gems and retu…" at bounding box center [512, 113] width 175 height 194
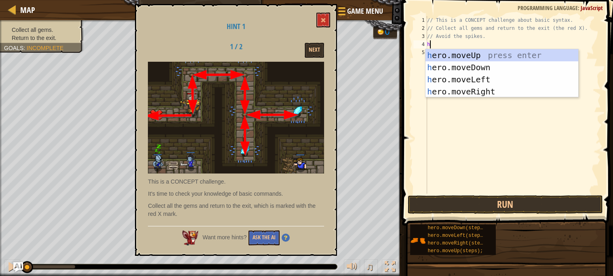
scroll to position [3, 0]
type textarea "he"
click at [326, 16] on button at bounding box center [323, 20] width 14 height 15
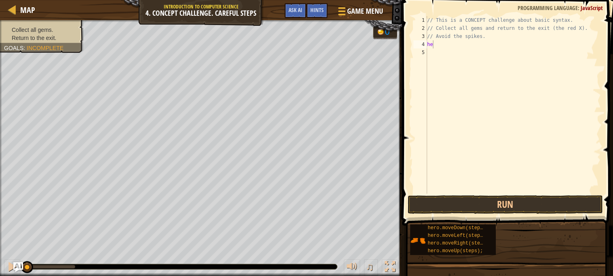
click at [466, 50] on div "// This is a CONCEPT challenge about basic syntax. // Collect all gems and retu…" at bounding box center [512, 113] width 175 height 194
click at [454, 45] on div "// This is a CONCEPT challenge about basic syntax. // Collect all gems and retu…" at bounding box center [512, 113] width 175 height 194
type textarea "her"
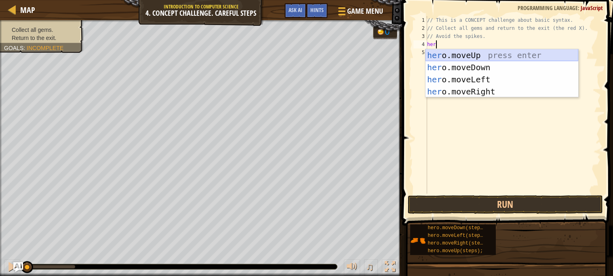
click at [451, 55] on div "her o.moveUp press enter her o.moveDown press enter her o.moveLeft press enter …" at bounding box center [501, 85] width 153 height 73
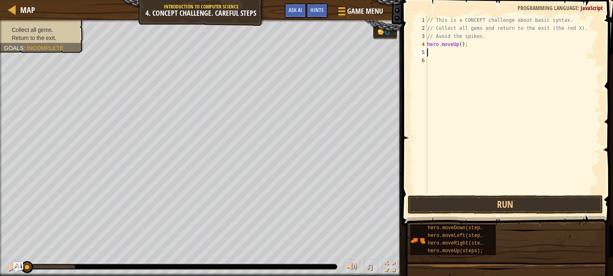
click at [443, 57] on div "// This is a CONCEPT challenge about basic syntax. // Collect all gems and retu…" at bounding box center [512, 113] width 175 height 194
click at [441, 55] on div "// This is a CONCEPT challenge about basic syntax. // Collect all gems and retu…" at bounding box center [512, 113] width 175 height 194
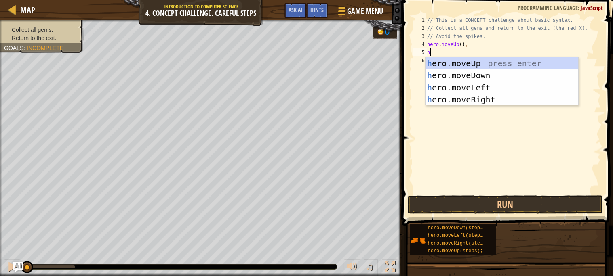
type textarea "he"
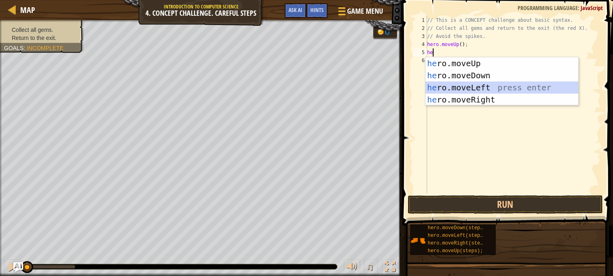
click at [480, 94] on div "he ro.moveUp press enter he ro.moveDown press enter he ro.moveLeft press enter …" at bounding box center [501, 93] width 153 height 73
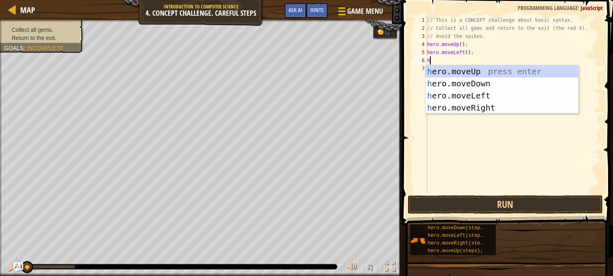
type textarea "he"
click at [463, 83] on div "he ro.moveUp press enter he ro.moveDown press enter he ro.moveLeft press enter …" at bounding box center [501, 101] width 153 height 73
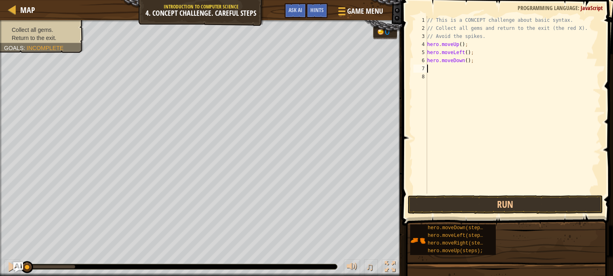
click at [435, 69] on div "// This is a CONCEPT challenge about basic syntax. // Collect all gems and retu…" at bounding box center [512, 113] width 175 height 194
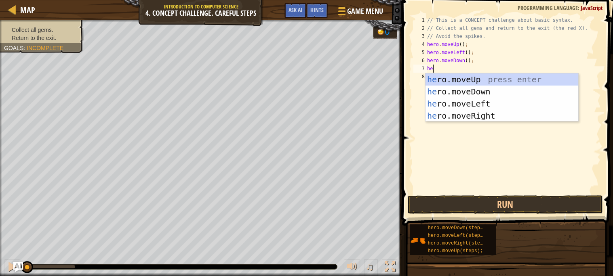
type textarea "her"
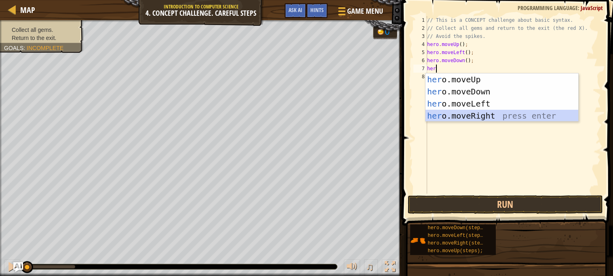
click at [470, 112] on div "her o.moveUp press enter her o.moveDown press enter her o.moveLeft press enter …" at bounding box center [501, 110] width 153 height 73
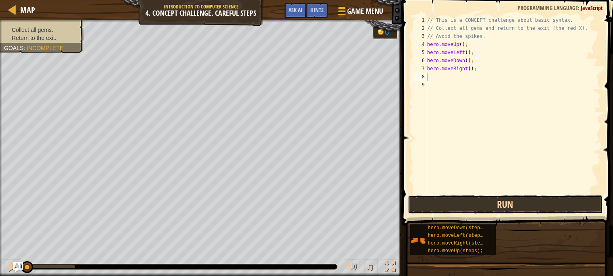
click at [521, 201] on button "Run" at bounding box center [505, 204] width 195 height 19
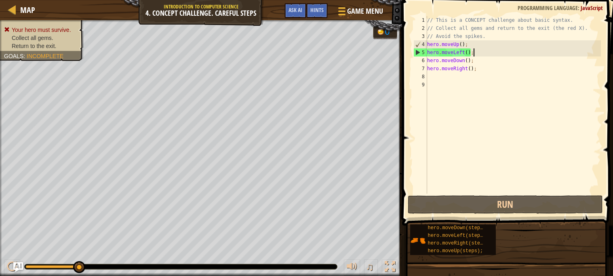
click at [482, 53] on div "// This is a CONCEPT challenge about basic syntax. // Collect all gems and retu…" at bounding box center [512, 113] width 175 height 194
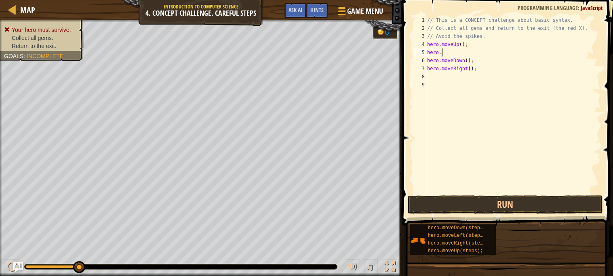
type textarea "hero.m"
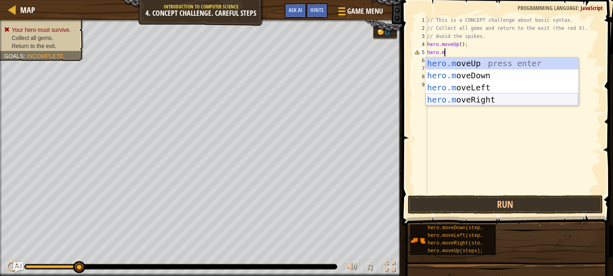
click at [524, 102] on div "hero.m oveUp press enter hero.m oveDown press enter hero.m oveLeft press enter …" at bounding box center [501, 93] width 153 height 73
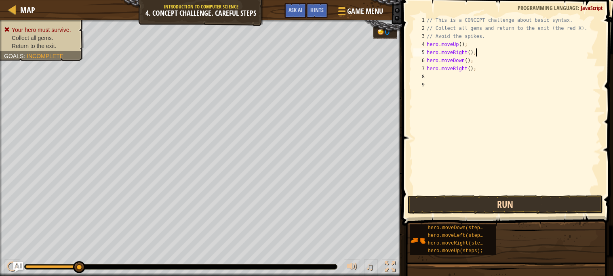
type textarea "hero.moveRight();"
click at [524, 203] on button "Run" at bounding box center [505, 204] width 195 height 19
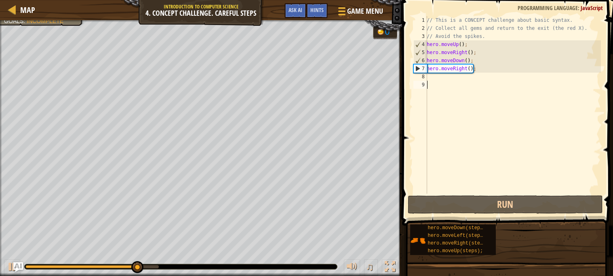
click at [446, 81] on div "// This is a CONCEPT challenge about basic syntax. // Collect all gems and retu…" at bounding box center [513, 113] width 176 height 194
click at [443, 78] on div "// This is a CONCEPT challenge about basic syntax. // Collect all gems and retu…" at bounding box center [513, 113] width 176 height 194
click at [436, 76] on div "// This is a CONCEPT challenge about basic syntax. // Collect all gems and retu…" at bounding box center [513, 113] width 176 height 194
click at [433, 77] on div "// This is a CONCEPT challenge about basic syntax. // Collect all gems and retu…" at bounding box center [513, 113] width 176 height 194
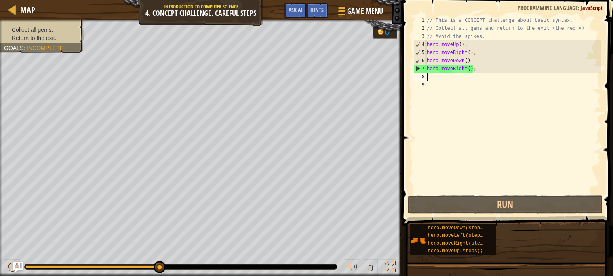
click at [429, 76] on div "// This is a CONCEPT challenge about basic syntax. // Collect all gems and retu…" at bounding box center [513, 113] width 176 height 194
click at [429, 77] on div "// This is a CONCEPT challenge about basic syntax. // Collect all gems and retu…" at bounding box center [513, 113] width 176 height 194
click at [425, 76] on div "8" at bounding box center [420, 77] width 14 height 8
click at [429, 76] on div "// This is a CONCEPT challenge about basic syntax. // Collect all gems and retu…" at bounding box center [513, 113] width 176 height 194
type textarea "h"
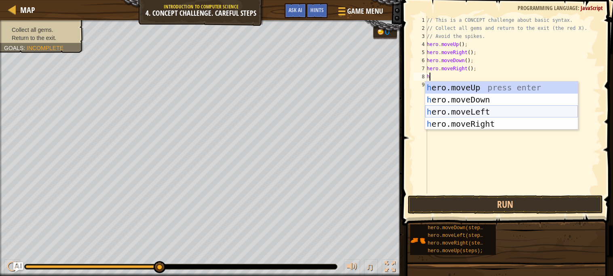
click at [464, 109] on div "h ero.moveUp press enter h ero.moveDown press enter h ero.moveLeft press enter …" at bounding box center [501, 118] width 153 height 73
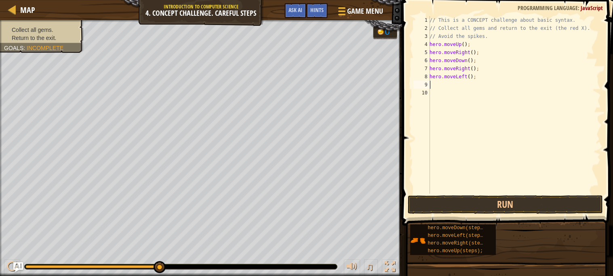
type textarea "h"
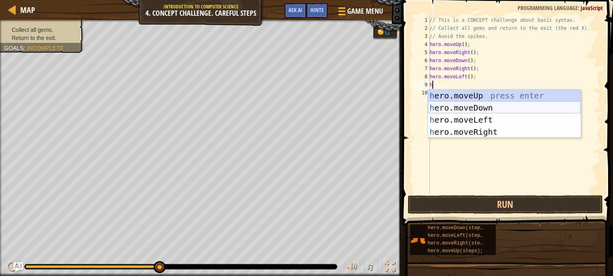
click at [458, 104] on div "h ero.moveUp press enter h ero.moveDown press enter h ero.moveLeft press enter …" at bounding box center [504, 126] width 153 height 73
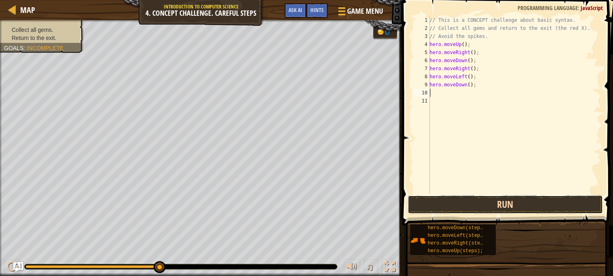
click at [495, 205] on button "Run" at bounding box center [505, 204] width 195 height 19
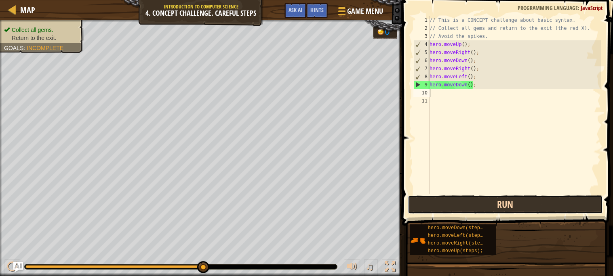
click at [504, 206] on button "Run" at bounding box center [505, 204] width 195 height 19
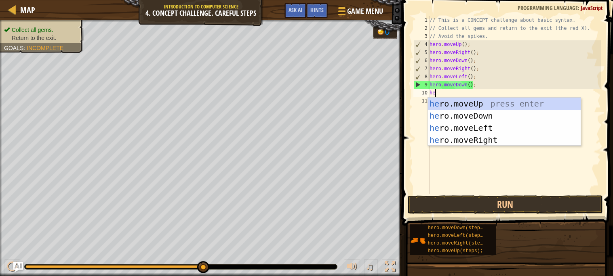
type textarea "her"
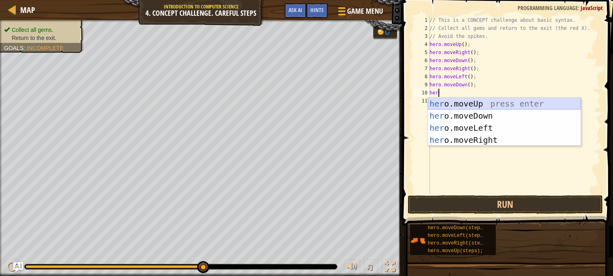
click at [472, 102] on div "her o.moveUp press enter her o.moveDown press enter her o.moveLeft press enter …" at bounding box center [504, 134] width 153 height 73
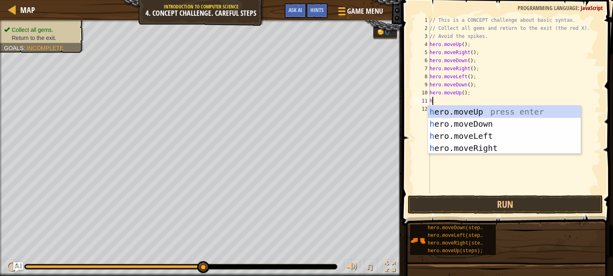
type textarea "he"
click at [491, 136] on div "he ro.moveUp press enter he ro.moveDown press enter he ro.moveLeft press enter …" at bounding box center [504, 142] width 153 height 73
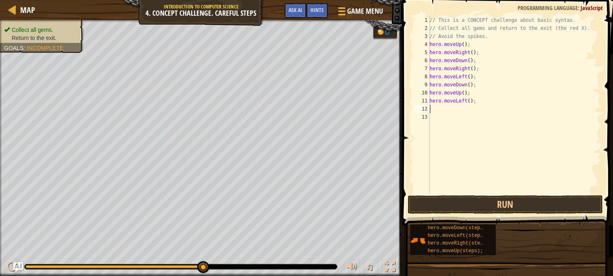
type textarea "u"
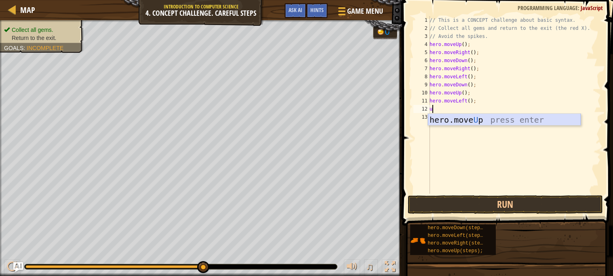
click at [446, 118] on div "hero.move U p press enter" at bounding box center [504, 132] width 153 height 36
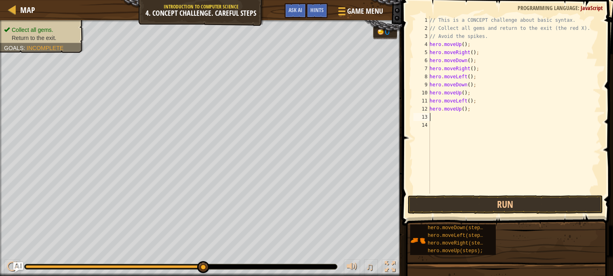
type textarea "l"
click at [454, 128] on div "hero.move L eft press enter" at bounding box center [504, 140] width 153 height 36
click at [489, 201] on button "Run" at bounding box center [505, 204] width 195 height 19
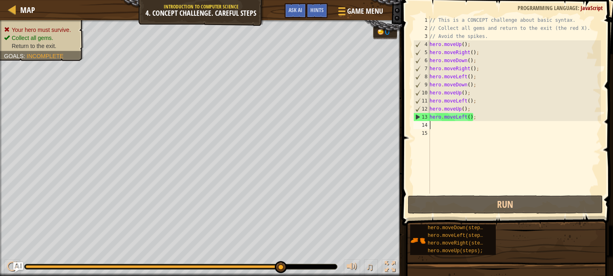
click at [468, 109] on div "// This is a CONCEPT challenge about basic syntax. // Collect all gems and retu…" at bounding box center [514, 113] width 173 height 194
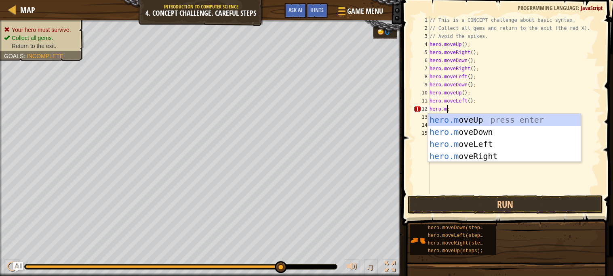
scroll to position [3, 1]
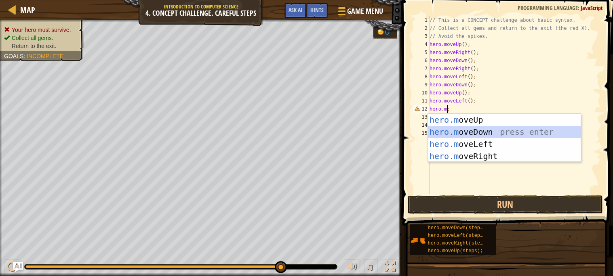
click at [499, 129] on div "hero.m oveUp press enter hero.m oveDown press enter hero.m oveLeft press enter …" at bounding box center [504, 150] width 153 height 73
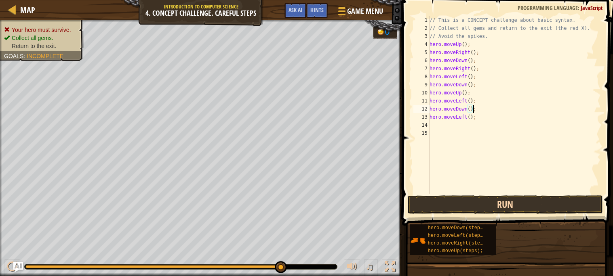
type textarea "hero.moveDown();"
click at [460, 204] on button "Run" at bounding box center [505, 204] width 195 height 19
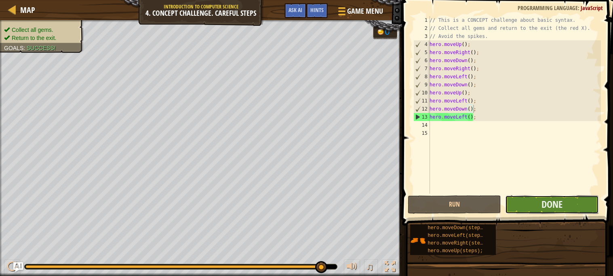
click at [519, 199] on button "Done" at bounding box center [552, 204] width 94 height 19
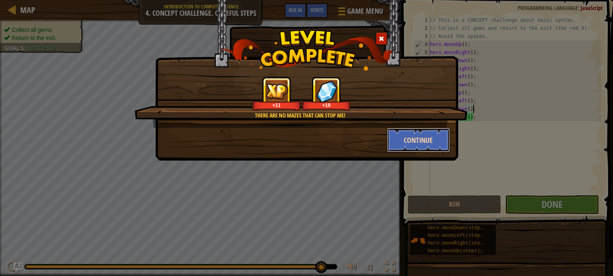
click at [421, 140] on button "Continue" at bounding box center [418, 140] width 63 height 24
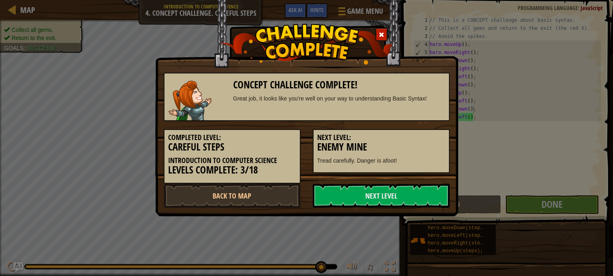
click at [421, 140] on h5 "Next Level:" at bounding box center [381, 138] width 128 height 8
click at [416, 193] on link "Next Level" at bounding box center [381, 196] width 137 height 24
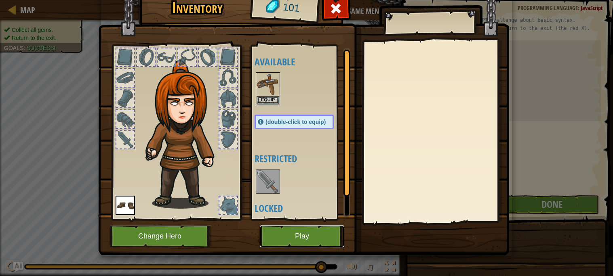
click at [324, 231] on button "Play" at bounding box center [302, 236] width 84 height 22
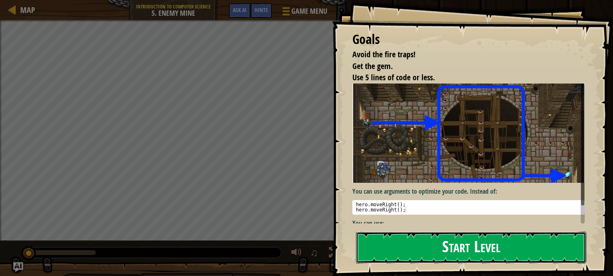
click at [377, 240] on button "Start Level" at bounding box center [471, 248] width 230 height 32
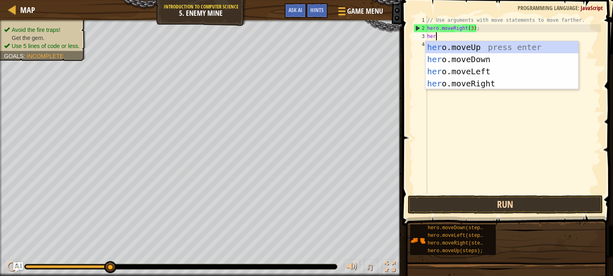
scroll to position [3, 0]
type textarea "her"
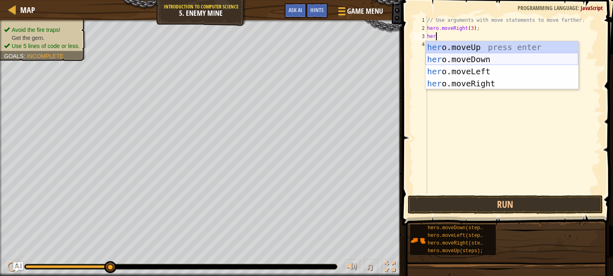
click at [449, 59] on div "her o.moveUp press enter her o.moveDown press enter her o.moveLeft press enter …" at bounding box center [501, 77] width 153 height 73
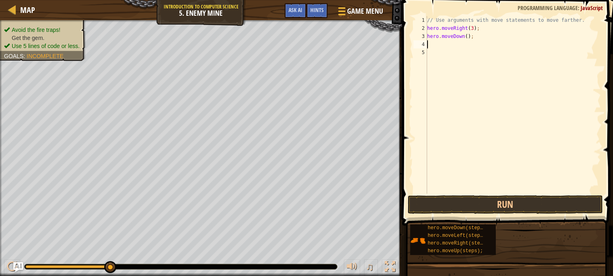
scroll to position [3, 0]
click at [443, 43] on div "// Use arguments with move statements to move farther. hero . moveRight ( 3 ) ;…" at bounding box center [512, 113] width 175 height 194
type textarea "m"
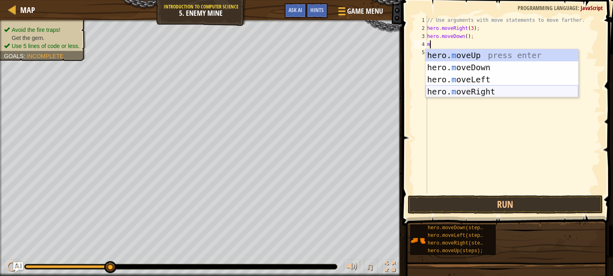
click at [483, 87] on div "hero. m oveUp press enter hero. m oveDown press enter hero. m oveLeft press ent…" at bounding box center [501, 85] width 153 height 73
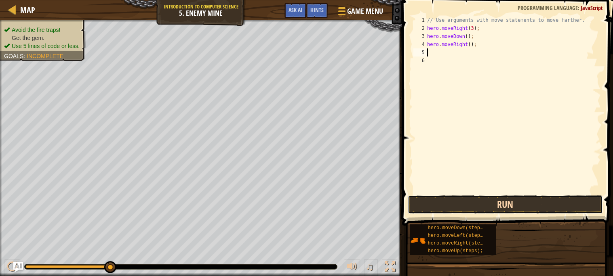
click at [478, 205] on button "Run" at bounding box center [505, 204] width 195 height 19
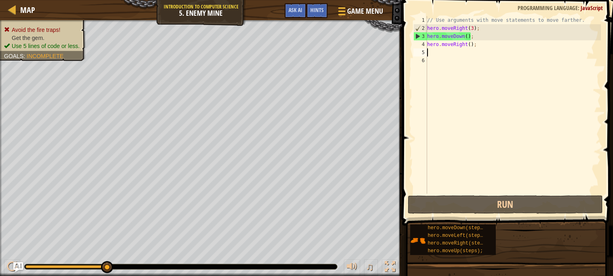
click at [475, 37] on div "// Use arguments with move statements to move farther. hero . moveRight ( 3 ) ;…" at bounding box center [512, 113] width 175 height 194
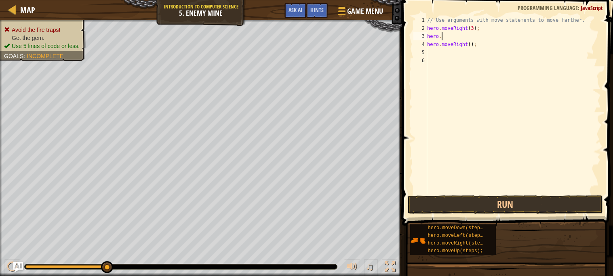
type textarea "h"
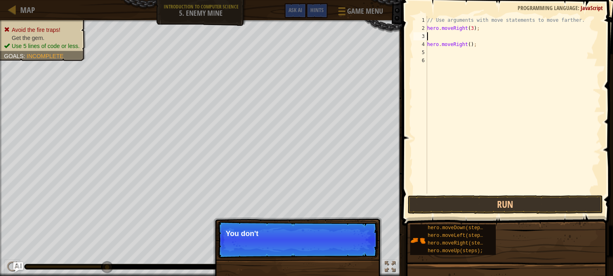
type textarea "hero.moveRight(3);"
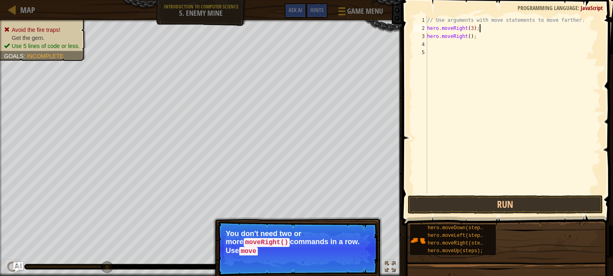
click at [454, 46] on div "// Use arguments with move statements to move farther. hero . moveRight ( 3 ) ;…" at bounding box center [512, 113] width 175 height 194
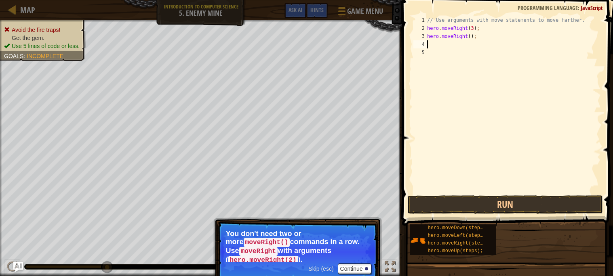
type textarea "mo"
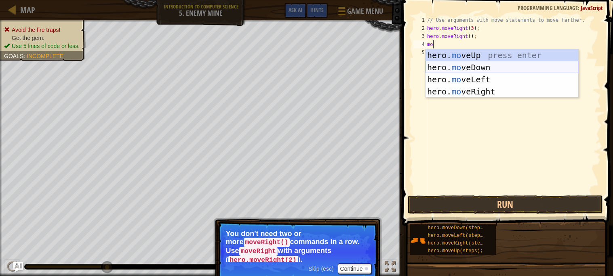
click at [468, 67] on div "hero. mo veUp press enter hero. mo veDown press enter hero. mo veLeft press ent…" at bounding box center [501, 85] width 153 height 73
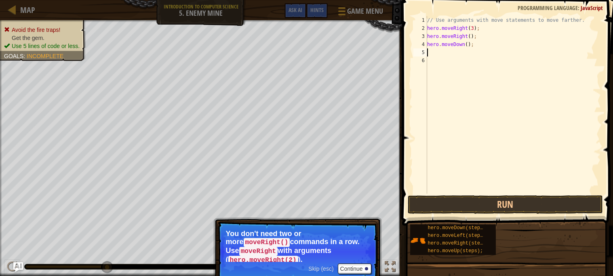
type textarea "n"
type textarea "r"
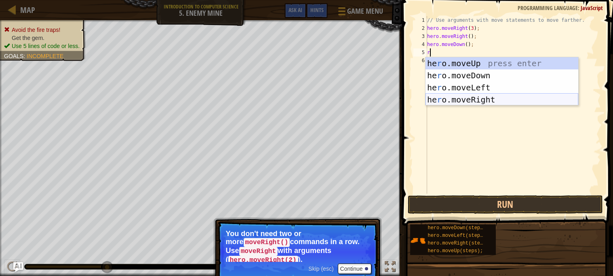
click at [471, 98] on div "he r o.moveUp press enter he r o.moveDown press enter he r o.moveLeft press ent…" at bounding box center [501, 93] width 153 height 73
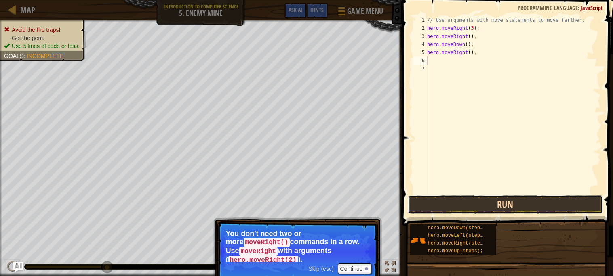
click at [538, 206] on button "Run" at bounding box center [505, 204] width 195 height 19
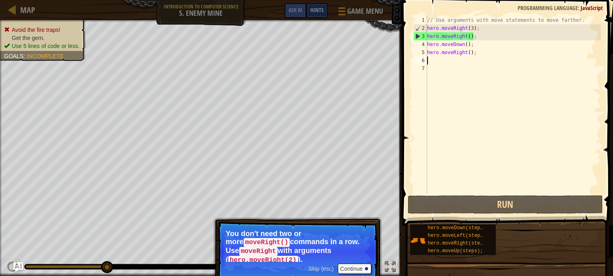
click at [324, 8] on div "Hints" at bounding box center [316, 10] width 21 height 15
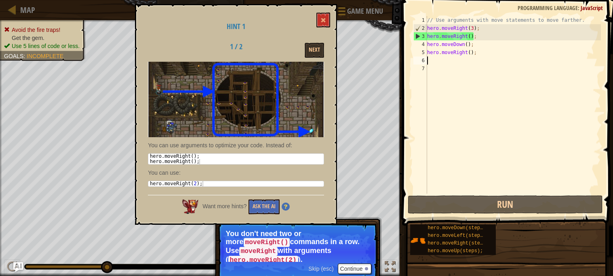
click at [488, 30] on div "// Use arguments with move statements to move farther. hero . moveRight ( 3 ) ;…" at bounding box center [512, 113] width 175 height 194
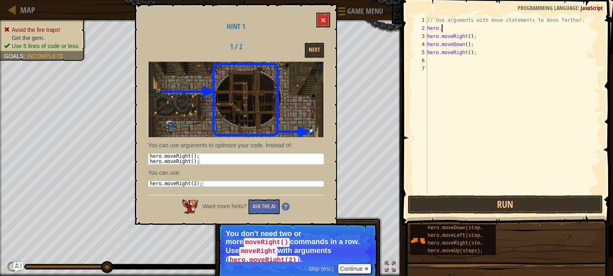
type textarea "h"
type textarea "// Use arguments with move statemen"
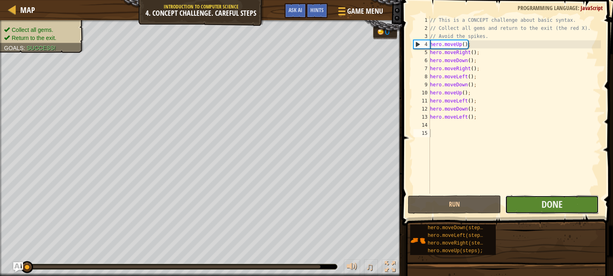
click at [558, 212] on button "Done" at bounding box center [552, 204] width 94 height 19
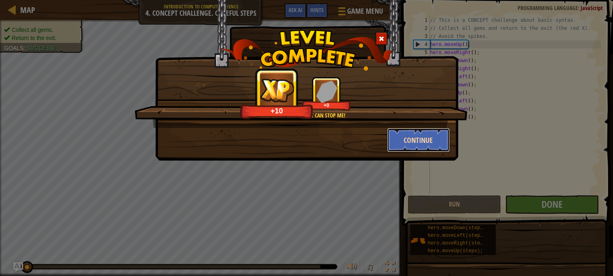
click at [416, 139] on button "Continue" at bounding box center [418, 140] width 63 height 24
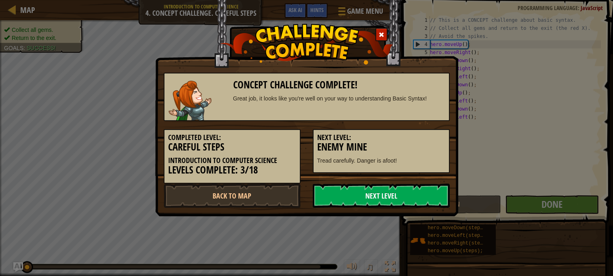
click at [382, 199] on link "Next Level" at bounding box center [381, 196] width 137 height 24
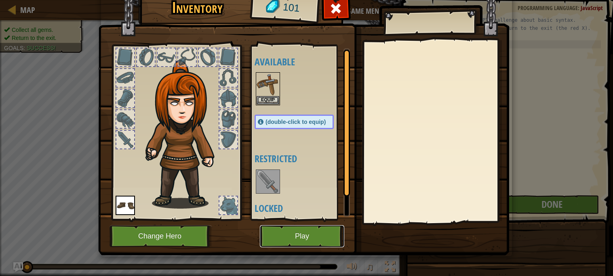
click at [320, 236] on button "Play" at bounding box center [302, 236] width 84 height 22
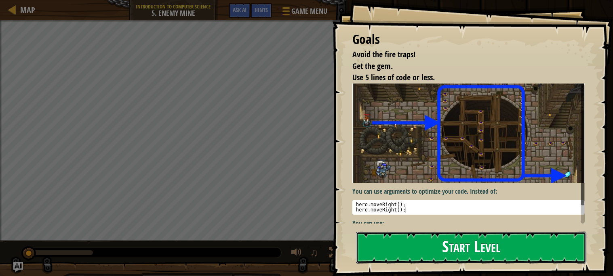
click at [406, 247] on button "Start Level" at bounding box center [471, 248] width 230 height 32
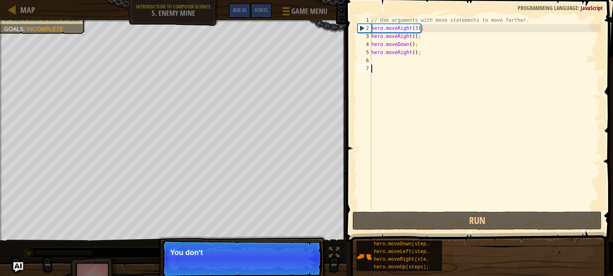
click at [410, 246] on span "hero.moveDown(steps);" at bounding box center [404, 245] width 61 height 6
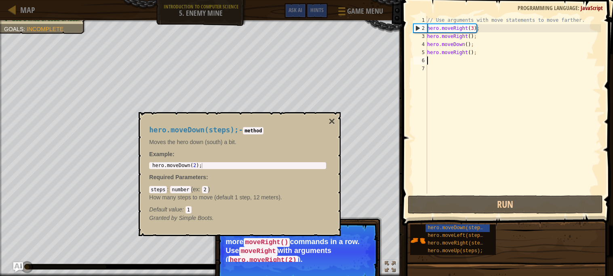
click at [427, 64] on div "// Use arguments with move statements to move farther. hero . moveRight ( 3 ) ;…" at bounding box center [512, 113] width 175 height 194
click at [494, 27] on div "// Use arguments with move statements to move farther. hero . moveRight ( 3 ) ;…" at bounding box center [512, 113] width 175 height 194
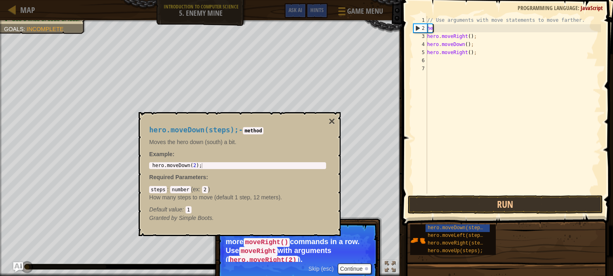
type textarea "h"
click at [500, 34] on div "// Use arguments with move statements to move farther. hero . moveRight ( ) ; h…" at bounding box center [512, 113] width 175 height 194
type textarea "h"
click at [477, 45] on div "// Use arguments with move statements to move farther. hero . moveDown ( ) ; he…" at bounding box center [512, 113] width 175 height 194
type textarea "h"
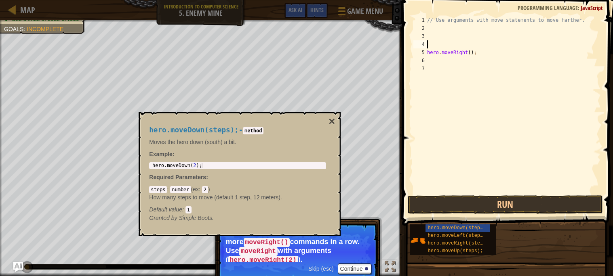
click at [492, 53] on div "// Use arguments with move statements to move farther. hero . moveRight ( ) ;" at bounding box center [512, 113] width 175 height 194
type textarea "h"
click at [333, 124] on button "×" at bounding box center [331, 121] width 6 height 11
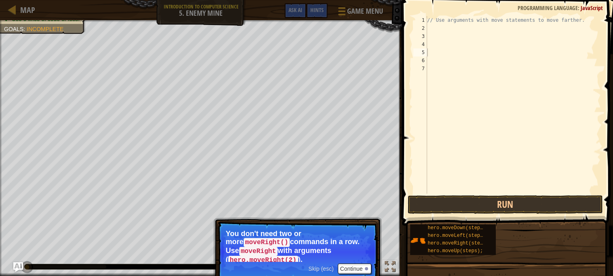
click at [431, 27] on div "// Use arguments with move statements to move farther." at bounding box center [512, 113] width 175 height 194
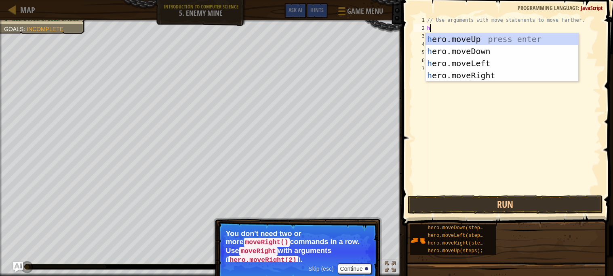
scroll to position [3, 0]
type textarea "he"
click at [495, 73] on div "he ro.moveUp press enter he ro.moveDown press enter he ro.moveLeft press enter …" at bounding box center [501, 69] width 153 height 73
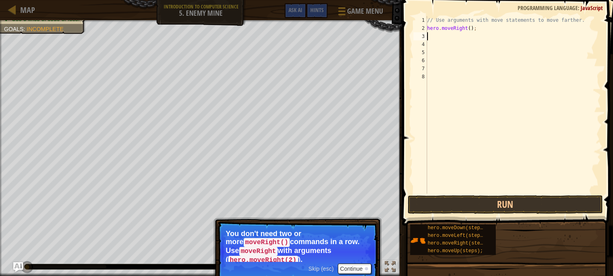
type textarea "he"
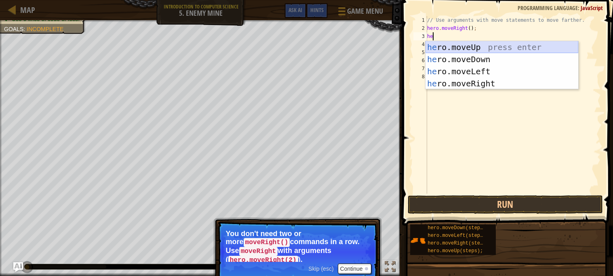
click at [447, 48] on div "he ro.moveUp press enter he ro.moveDown press enter he ro.moveLeft press enter …" at bounding box center [501, 77] width 153 height 73
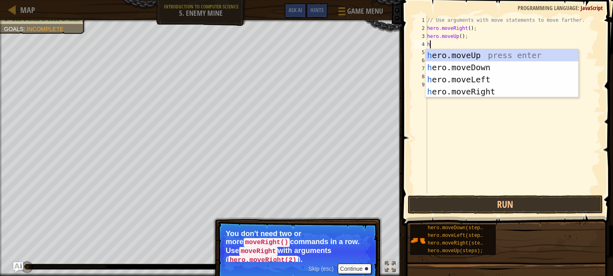
type textarea "he"
click at [473, 90] on div "he ro.moveUp press enter he ro.moveDown press enter he ro.moveLeft press enter …" at bounding box center [501, 85] width 153 height 73
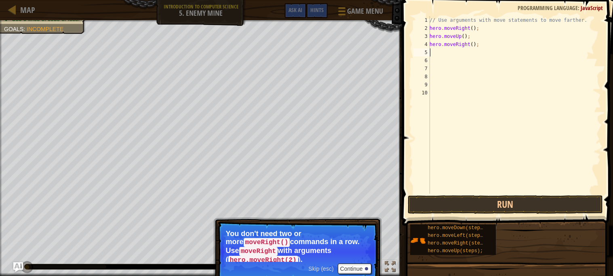
type textarea "d"
click at [488, 64] on div "hero.[PERSON_NAME] own press enter" at bounding box center [504, 75] width 153 height 36
type textarea "r"
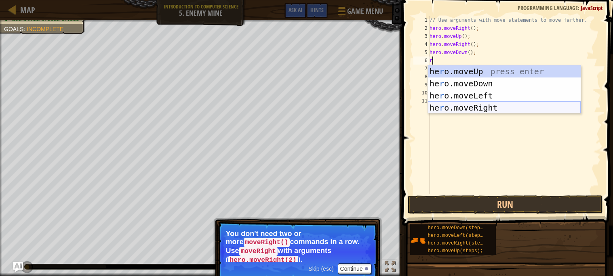
click at [485, 108] on div "he r o.moveUp press enter he r o.moveDown press enter he r o.moveLeft press ent…" at bounding box center [504, 101] width 153 height 73
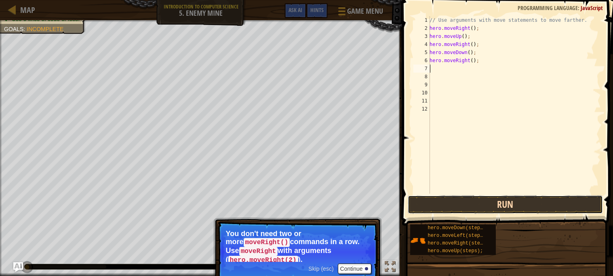
click at [520, 205] on button "Run" at bounding box center [505, 204] width 195 height 19
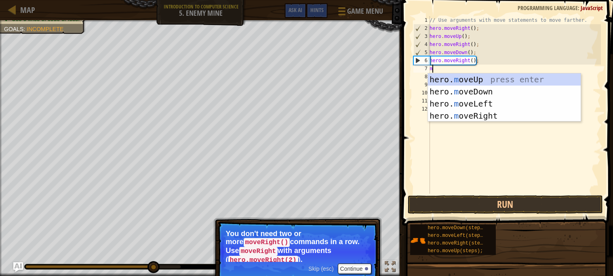
type textarea "mo"
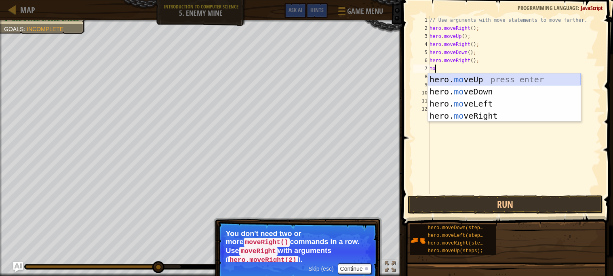
click at [456, 78] on div "hero. mo veUp press enter hero. mo veDown press enter hero. mo veLeft press ent…" at bounding box center [504, 110] width 153 height 73
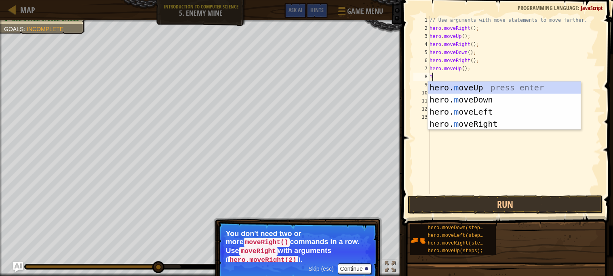
type textarea "mo"
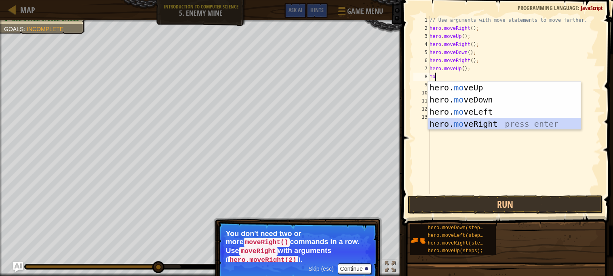
click at [508, 124] on div "hero. mo veUp press enter hero. mo veDown press enter hero. mo veLeft press ent…" at bounding box center [504, 118] width 153 height 73
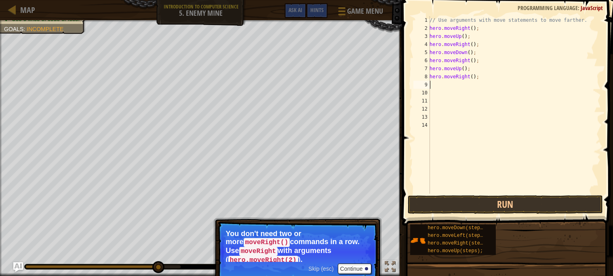
type textarea "mo"
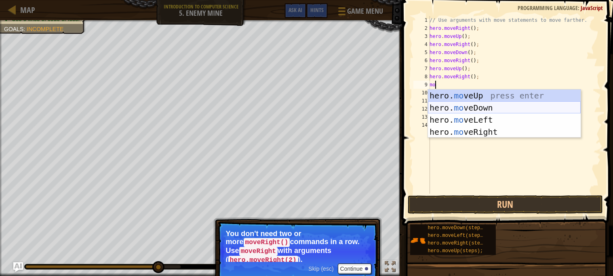
click at [494, 109] on div "hero. mo veUp press enter hero. mo veDown press enter hero. mo veLeft press ent…" at bounding box center [504, 126] width 153 height 73
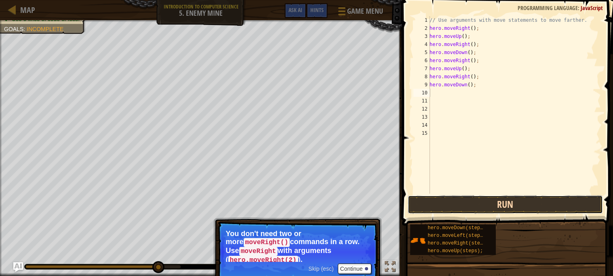
click at [504, 198] on button "Run" at bounding box center [505, 204] width 195 height 19
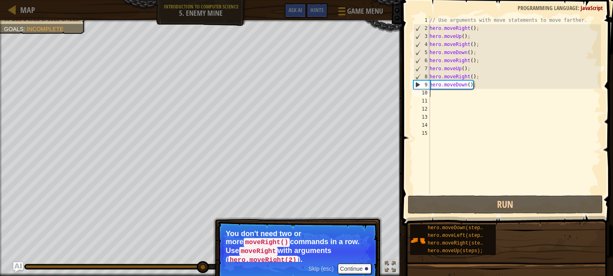
type textarea "m"
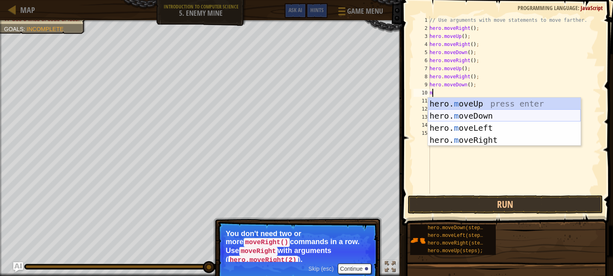
click at [468, 118] on div "hero. m oveUp press enter hero. m oveDown press enter hero. m oveLeft press ent…" at bounding box center [504, 134] width 153 height 73
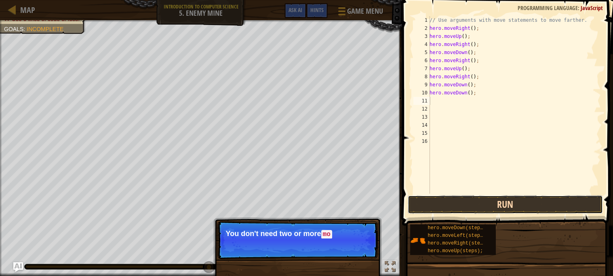
click at [478, 208] on button "Run" at bounding box center [505, 204] width 195 height 19
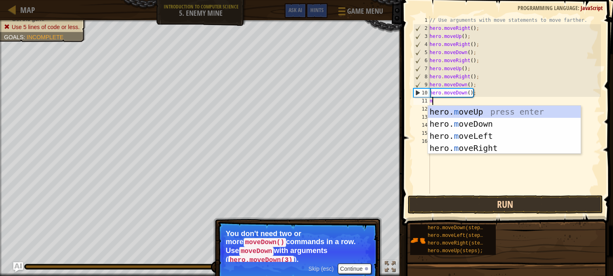
type textarea "mo"
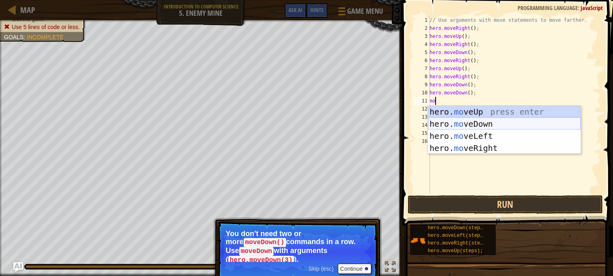
click at [456, 125] on div "hero. mo veUp press enter hero. mo veDown press enter hero. mo veLeft press ent…" at bounding box center [504, 142] width 153 height 73
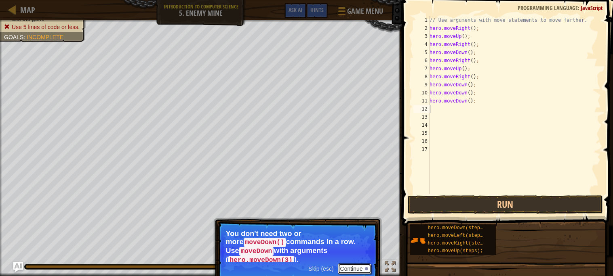
click at [345, 268] on button "Continue" at bounding box center [355, 269] width 34 height 11
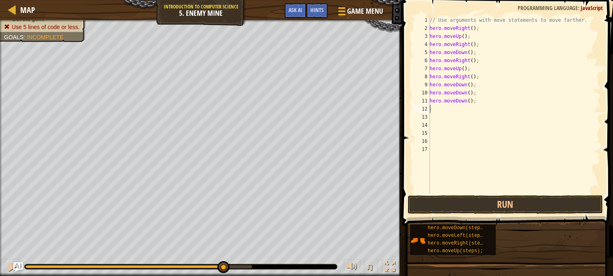
type textarea "m"
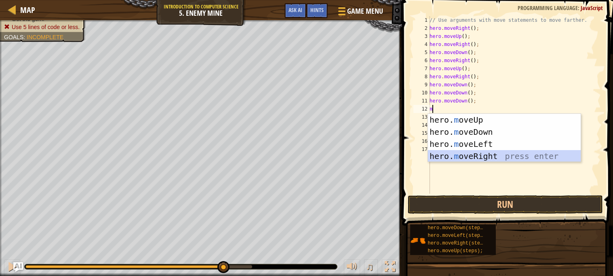
click at [496, 153] on div "hero. m oveUp press enter hero. m oveDown press enter hero. m oveLeft press ent…" at bounding box center [504, 150] width 153 height 73
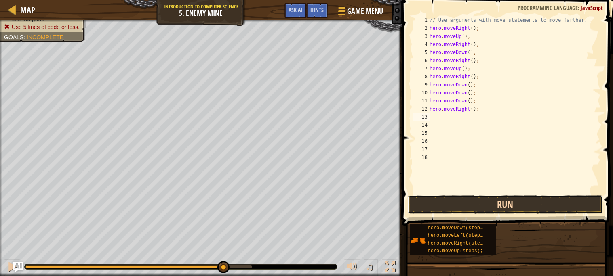
click at [473, 200] on button "Run" at bounding box center [505, 204] width 195 height 19
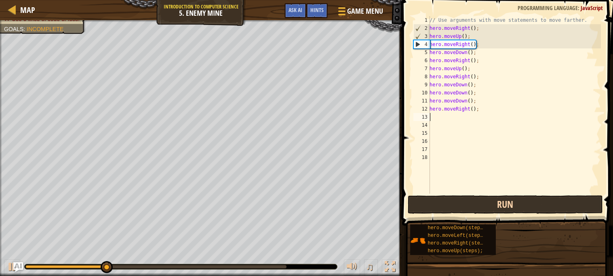
type textarea "mo"
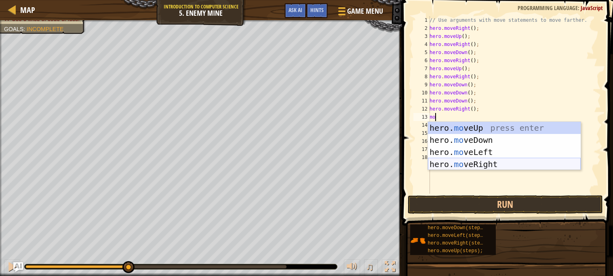
click at [499, 160] on div "hero. mo veUp press enter hero. mo veDown press enter hero. mo veLeft press ent…" at bounding box center [504, 158] width 153 height 73
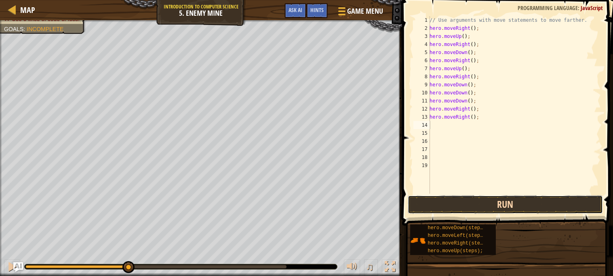
click at [512, 200] on button "Run" at bounding box center [505, 204] width 195 height 19
